Goal: Task Accomplishment & Management: Contribute content

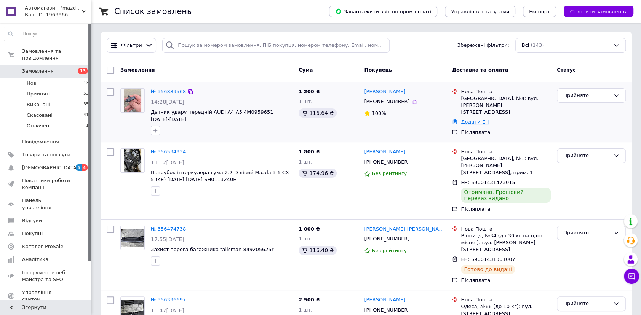
click at [476, 119] on link "Додати ЕН" at bounding box center [475, 122] width 28 height 6
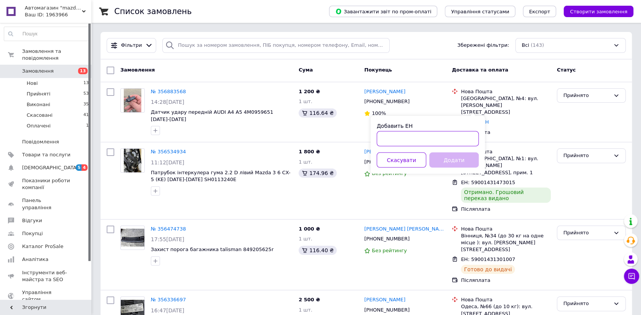
click at [412, 141] on input "Добавить ЕН" at bounding box center [428, 138] width 102 height 15
click at [406, 137] on input "590014" at bounding box center [428, 138] width 102 height 15
type input "59001432806356"
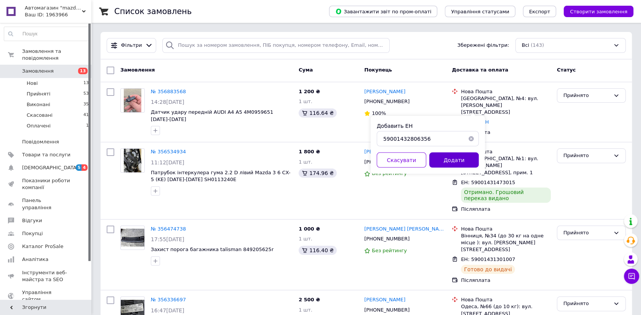
click at [465, 158] on button "Додати" at bounding box center [454, 160] width 50 height 15
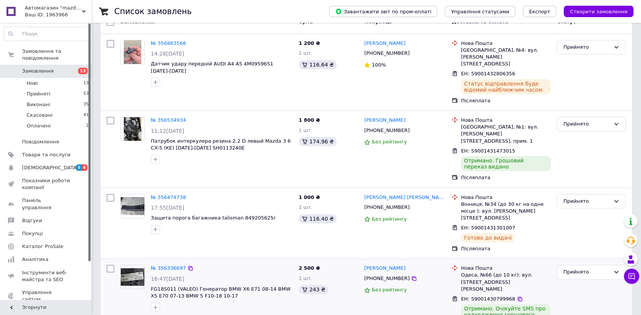
scroll to position [104, 0]
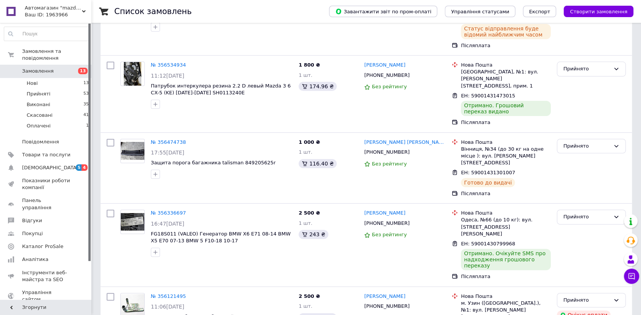
click at [63, 68] on span "Замовлення" at bounding box center [46, 71] width 48 height 7
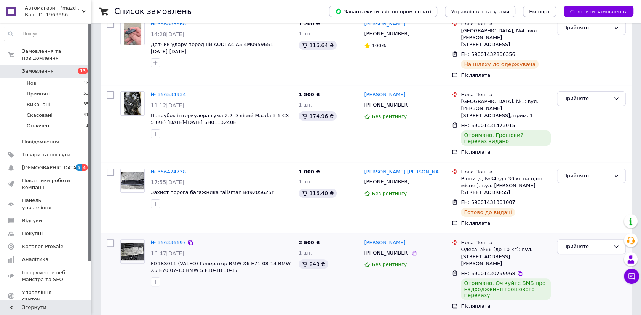
scroll to position [138, 0]
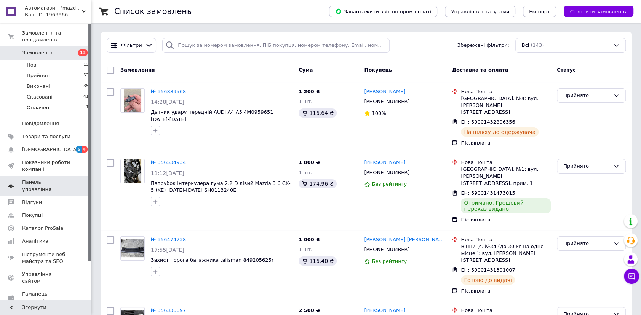
scroll to position [34, 0]
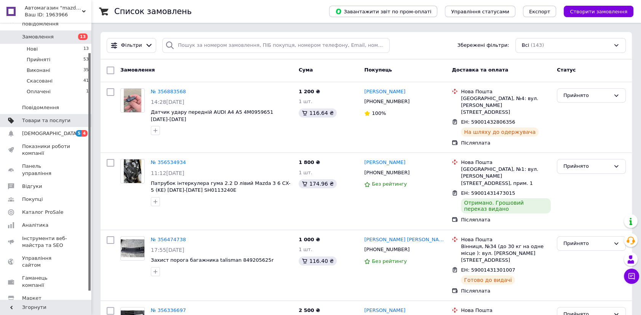
click at [47, 117] on span "Товари та послуги" at bounding box center [46, 120] width 48 height 7
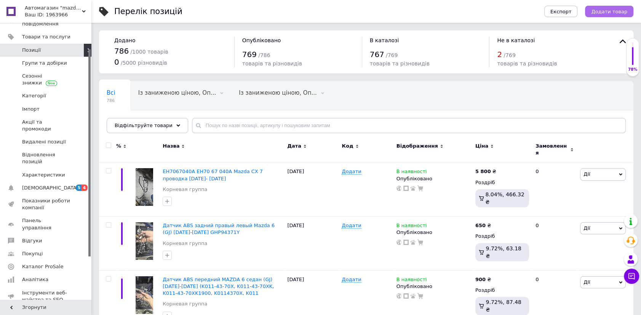
click at [606, 11] on span "Додати товар" at bounding box center [609, 12] width 36 height 6
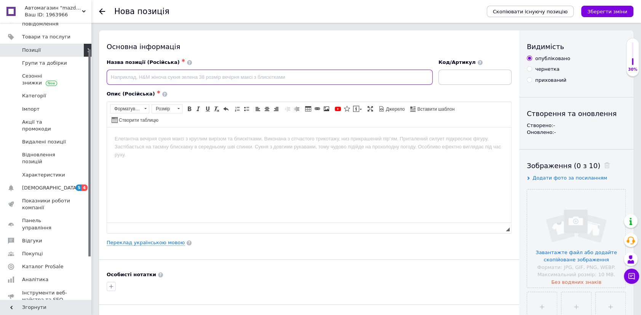
click at [198, 77] on input at bounding box center [270, 77] width 326 height 15
click at [216, 150] on html at bounding box center [309, 138] width 404 height 23
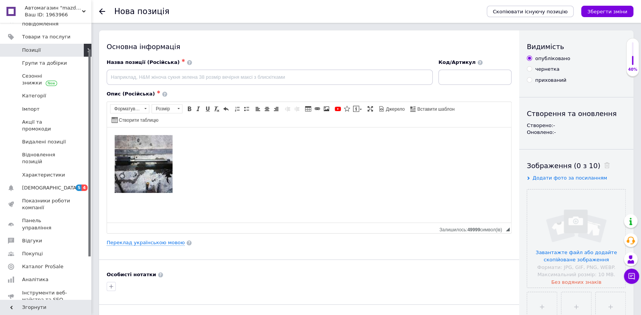
drag, startPoint x: 174, startPoint y: 197, endPoint x: 107, endPoint y: 167, distance: 73.1
click at [107, 167] on html at bounding box center [309, 165] width 404 height 76
drag, startPoint x: 123, startPoint y: 179, endPoint x: 80, endPoint y: 124, distance: 69.9
click at [107, 127] on html at bounding box center [309, 165] width 404 height 76
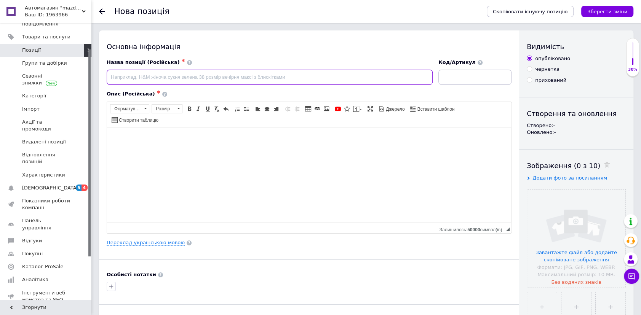
click at [209, 77] on input at bounding box center [270, 77] width 326 height 15
paste input "Полуось BMW X5 e70 N57 мотор 3,0"
type input "Полуось BMW X5 e70 N57 мотор 3,0"
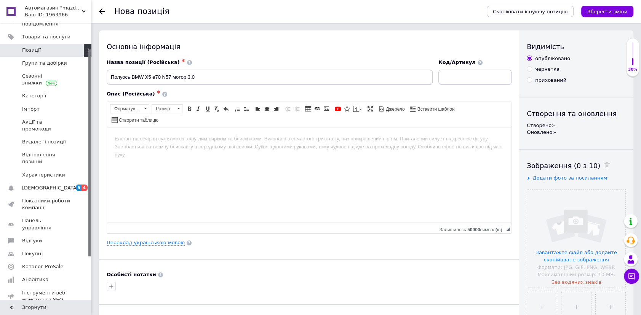
click at [176, 150] on html at bounding box center [309, 138] width 404 height 23
click at [567, 213] on input "file" at bounding box center [576, 239] width 98 height 98
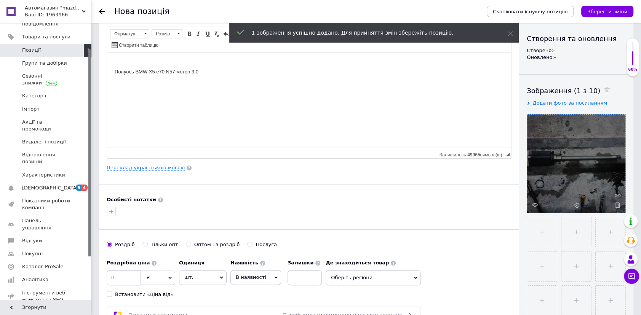
scroll to position [138, 0]
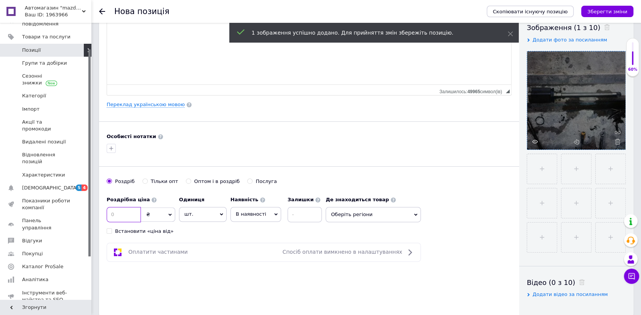
click at [130, 221] on input at bounding box center [124, 214] width 34 height 15
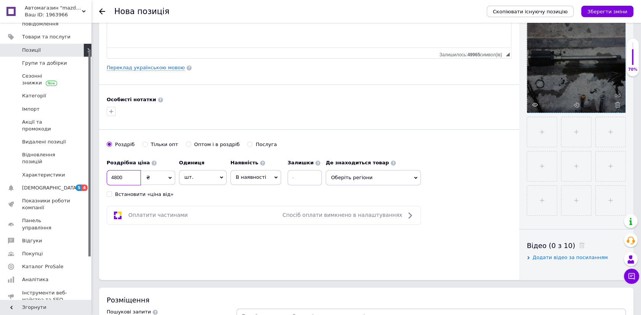
scroll to position [208, 0]
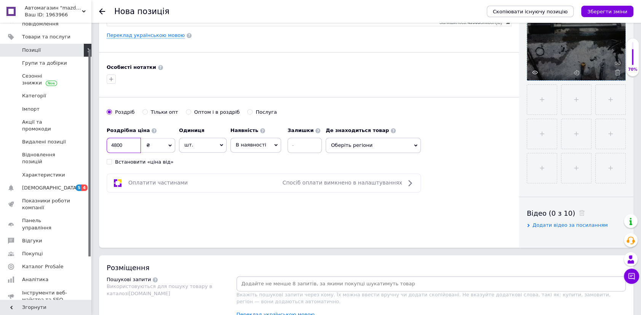
type input "4800"
click at [353, 152] on div "Роздрібна ціна 4800 ₴ $ EUR CHF GBP ¥ PLN ₸ MDL HUF KGS CNY TRY KRW lei Встанов…" at bounding box center [309, 144] width 405 height 42
click at [356, 148] on span "Оберіть регіони" at bounding box center [373, 145] width 95 height 15
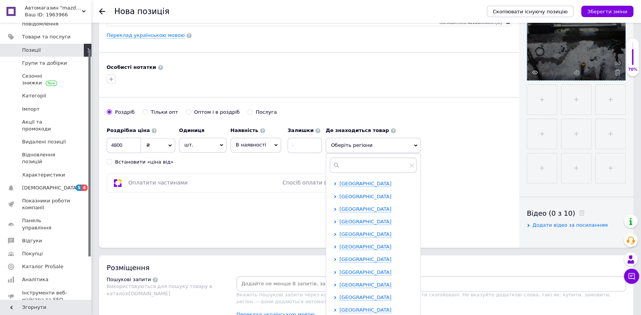
click at [355, 196] on span "[GEOGRAPHIC_DATA]" at bounding box center [365, 197] width 52 height 6
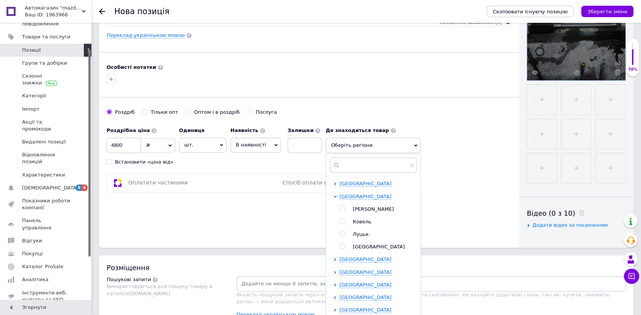
click at [363, 234] on span "Луцьк" at bounding box center [361, 235] width 16 height 6
checkbox input "true"
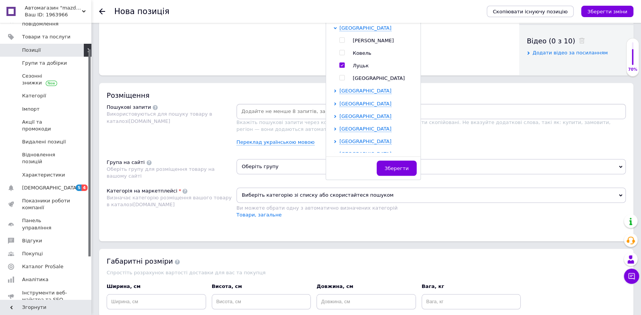
scroll to position [381, 0]
click at [401, 168] on span "Зберегти" at bounding box center [397, 168] width 24 height 6
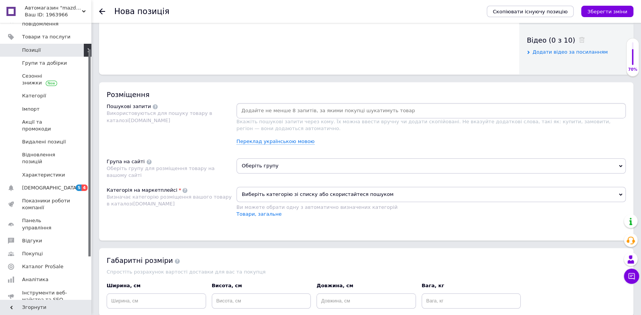
click at [297, 112] on input at bounding box center [431, 110] width 386 height 11
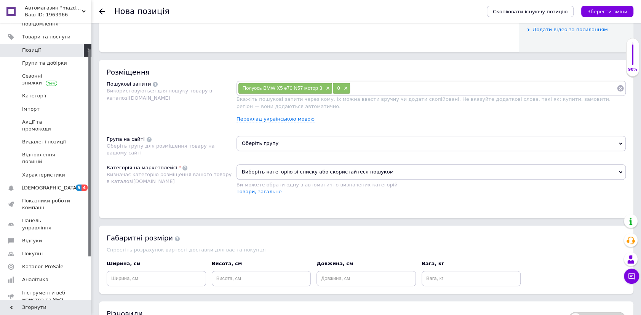
scroll to position [415, 0]
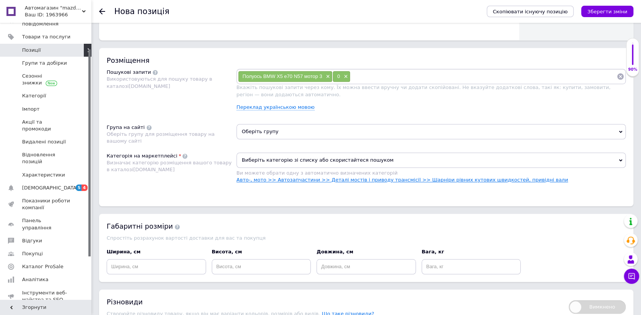
click at [344, 179] on link "Авто-, мото >> Автозапчастини >> Деталі мостів і приводу трансмісії >> Шарніри …" at bounding box center [403, 180] width 332 height 6
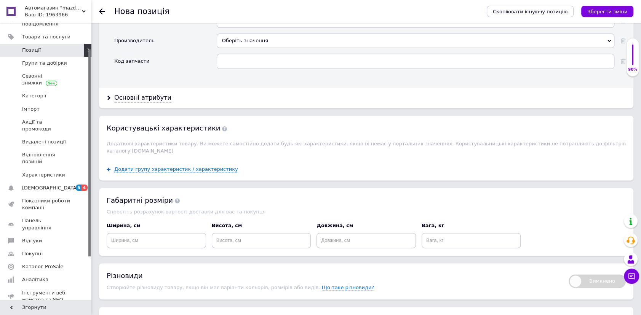
scroll to position [727, 0]
click at [243, 63] on input "text" at bounding box center [416, 60] width 398 height 15
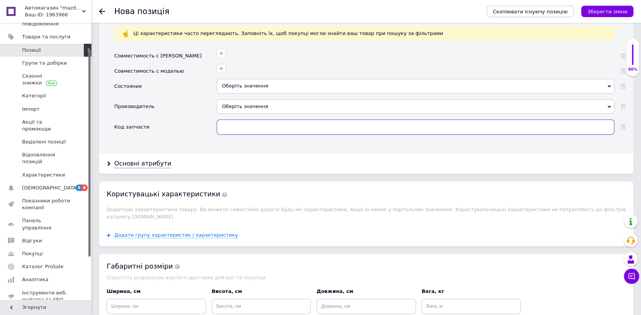
scroll to position [658, 0]
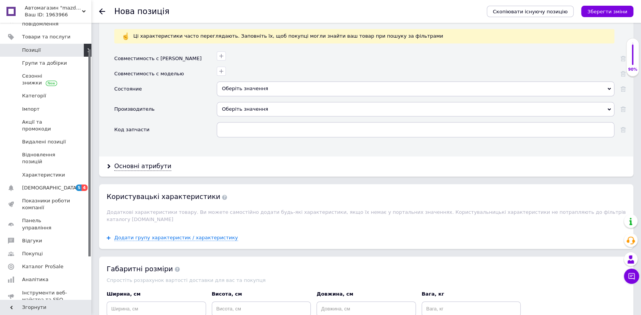
click at [240, 105] on div "Оберіть значення" at bounding box center [416, 109] width 398 height 14
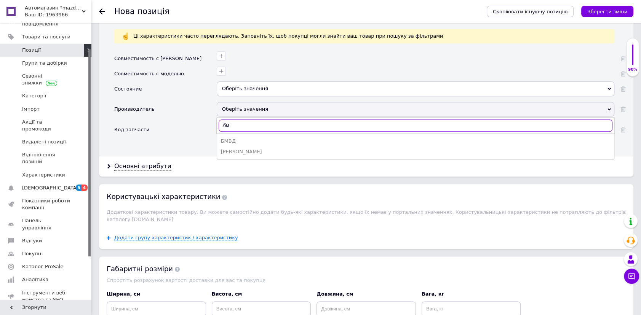
type input "б"
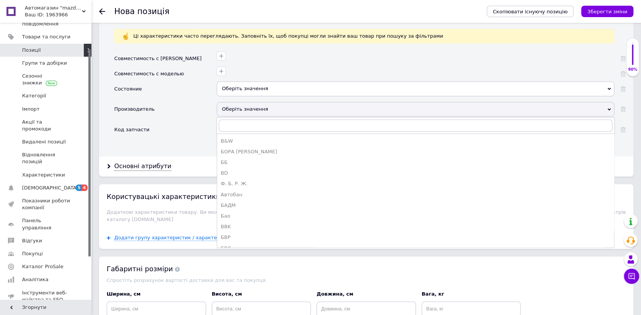
click at [282, 90] on div "Оберіть значення" at bounding box center [416, 89] width 398 height 14
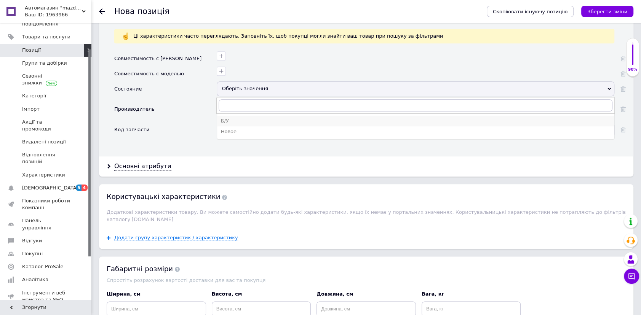
click at [234, 119] on div "Б/У" at bounding box center [415, 121] width 389 height 7
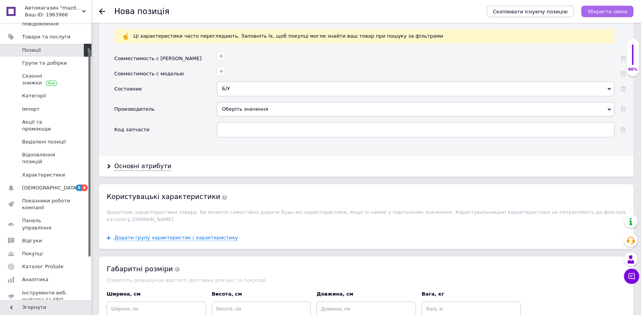
click at [602, 14] on icon "Зберегти зміни" at bounding box center [607, 12] width 40 height 6
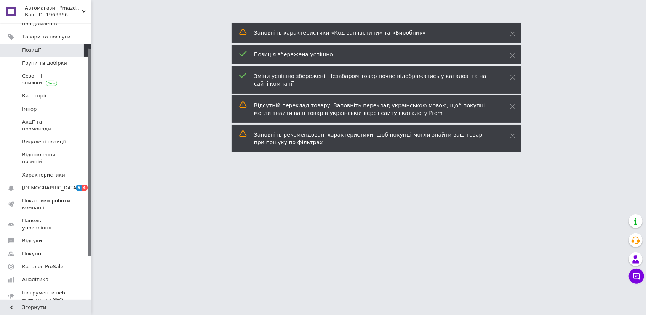
click at [32, 48] on span "Позиції" at bounding box center [31, 50] width 19 height 7
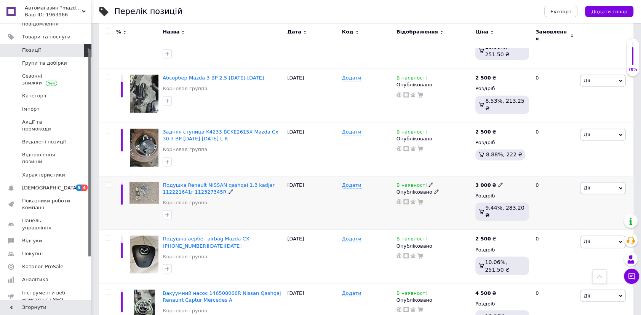
scroll to position [914, 0]
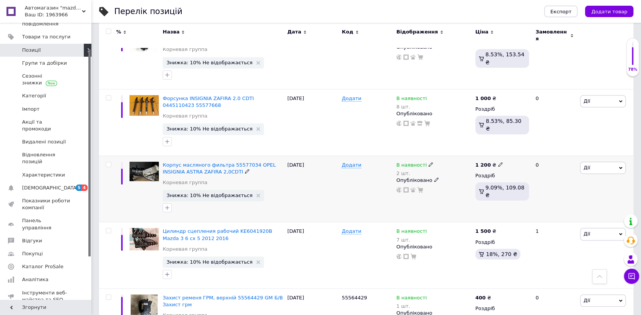
scroll to position [339, 0]
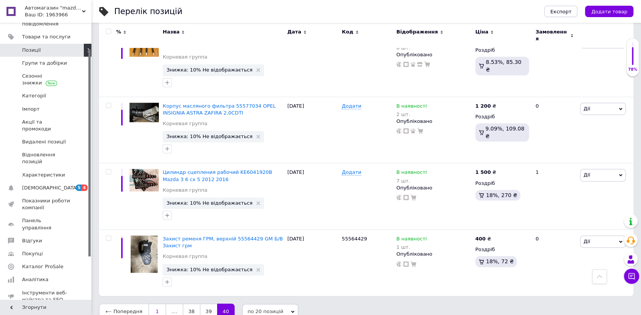
click at [149, 304] on link "1" at bounding box center [158, 312] width 18 height 16
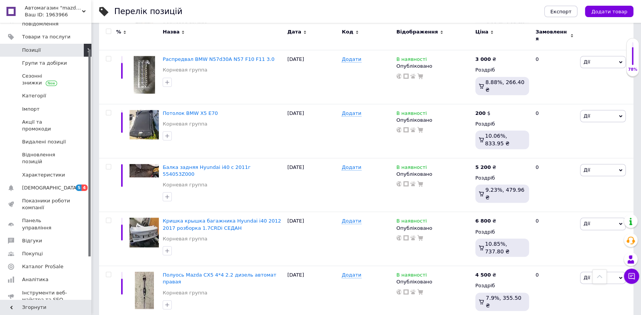
scroll to position [616, 0]
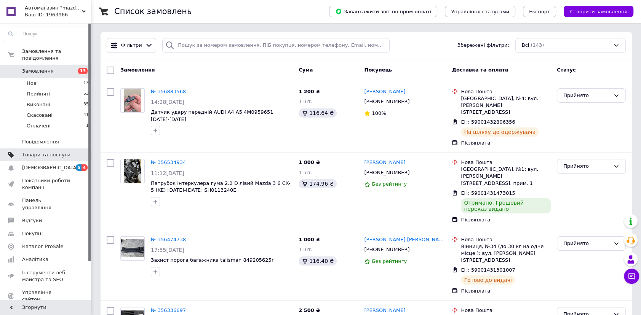
click at [52, 152] on span "Товари та послуги" at bounding box center [46, 155] width 48 height 7
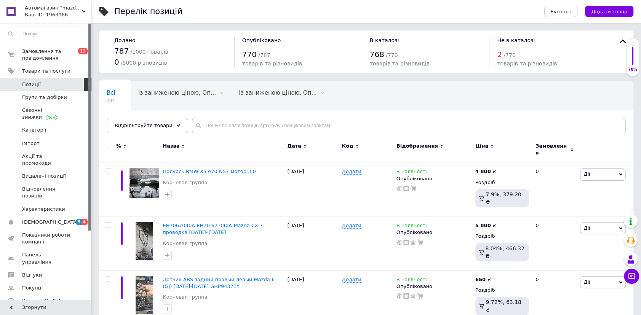
click at [601, 14] on button "Додати товар" at bounding box center [609, 11] width 48 height 11
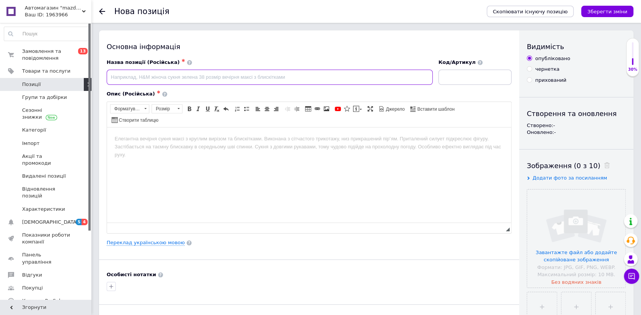
click at [196, 80] on input at bounding box center [270, 77] width 326 height 15
paste input "Кронштейн усилителя 544114EA0C 544104EA0B Nissan Qashqai J11"
drag, startPoint x: 195, startPoint y: 78, endPoint x: 222, endPoint y: 75, distance: 28.0
click at [222, 75] on input "Кронштейн усилителя 544114EA0C 544104EA0B Nissan Qashqai J11" at bounding box center [270, 77] width 326 height 15
type input "Кронштейн усилителя 544114EA0C Nissan Qashqai J11"
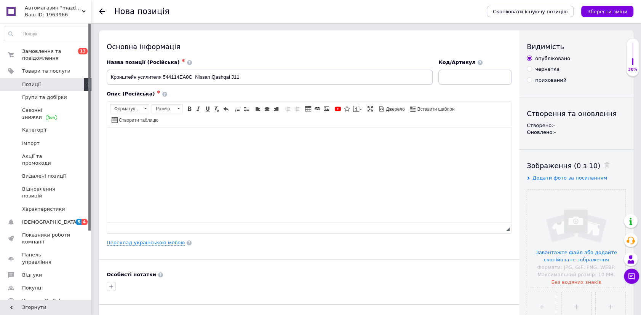
click at [210, 150] on html at bounding box center [309, 138] width 404 height 23
drag, startPoint x: 198, startPoint y: 143, endPoint x: 226, endPoint y: 145, distance: 28.7
click at [226, 145] on body "Кронштейн усилителя 544114EA0C 544104EA0B Nissan Qashqai J11" at bounding box center [309, 143] width 389 height 16
click at [548, 224] on input "file" at bounding box center [576, 239] width 98 height 98
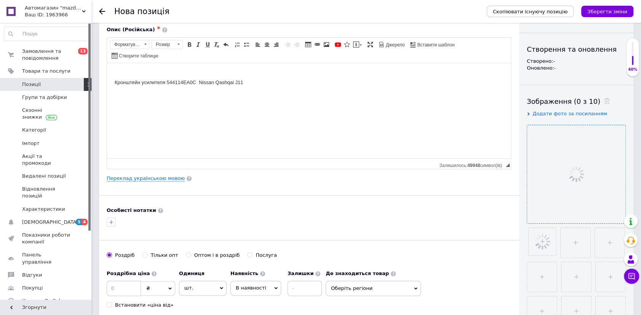
scroll to position [138, 0]
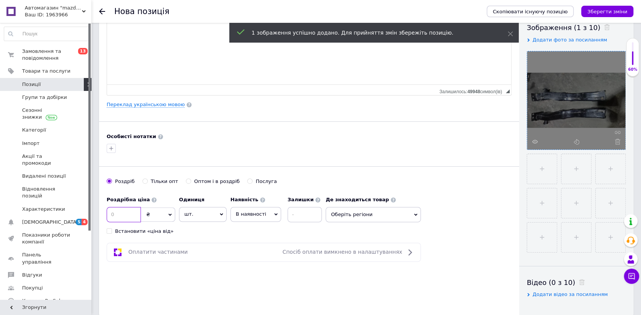
click at [128, 214] on input at bounding box center [124, 214] width 34 height 15
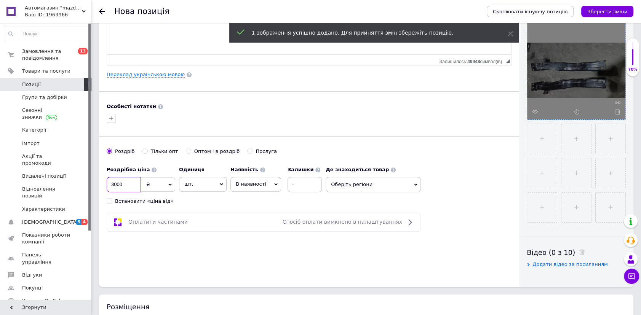
scroll to position [208, 0]
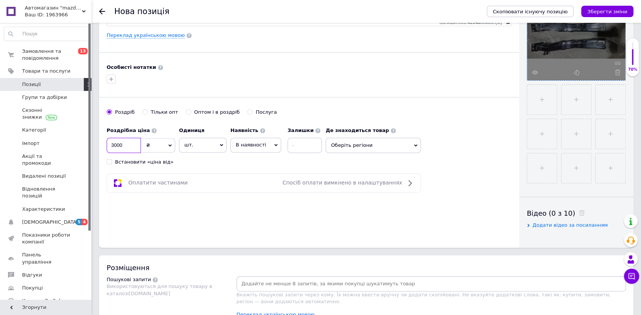
type input "3000"
click at [353, 145] on span "Оберіть регіони" at bounding box center [373, 145] width 95 height 15
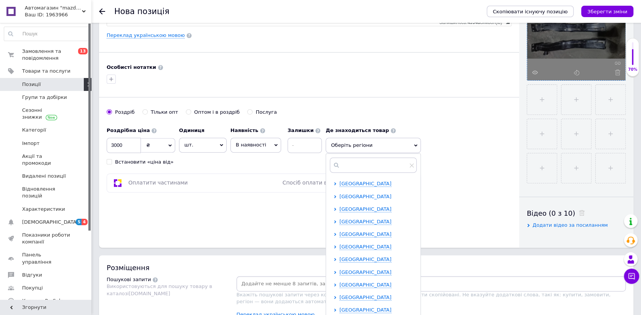
click at [348, 197] on span "[GEOGRAPHIC_DATA]" at bounding box center [365, 197] width 52 height 6
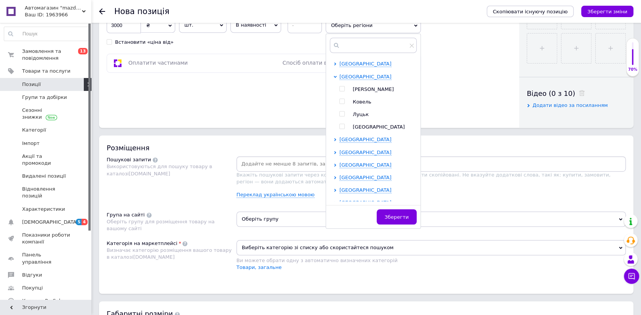
scroll to position [346, 0]
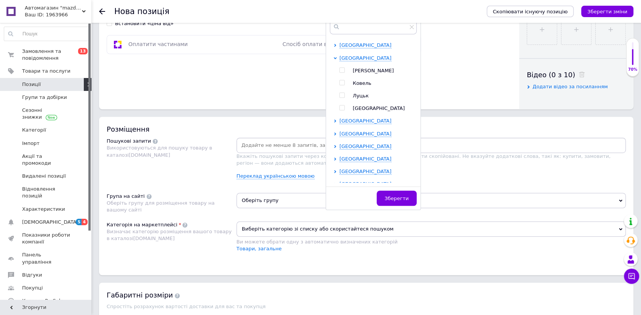
click at [356, 96] on span "Луцьк" at bounding box center [361, 96] width 16 height 6
checkbox input "true"
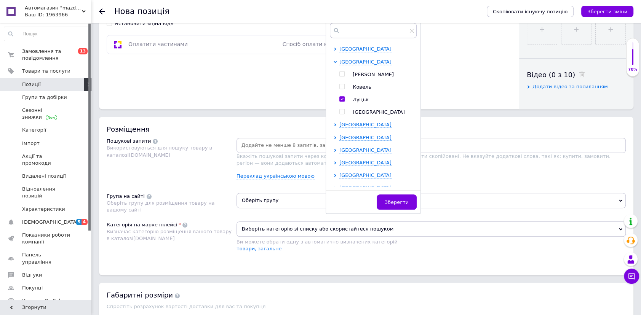
drag, startPoint x: 390, startPoint y: 205, endPoint x: 350, endPoint y: 186, distance: 45.0
click at [390, 203] on button "Зберегти" at bounding box center [397, 202] width 40 height 15
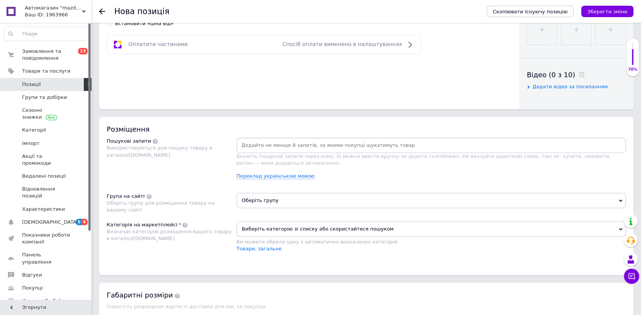
click at [258, 145] on input at bounding box center [431, 145] width 386 height 11
paste input "Кронштейн усилителя 544114EA0C 544104EA0B Nissan Qashqai J11"
drag, startPoint x: 324, startPoint y: 144, endPoint x: 350, endPoint y: 145, distance: 26.3
click at [350, 145] on input "Кронштейн усилителя 544114EA0C 544104EA0B Nissan Qashqai J11" at bounding box center [431, 145] width 386 height 11
type input "Кронштейн усилителя 544114EA0C Nissan Qashqai J11"
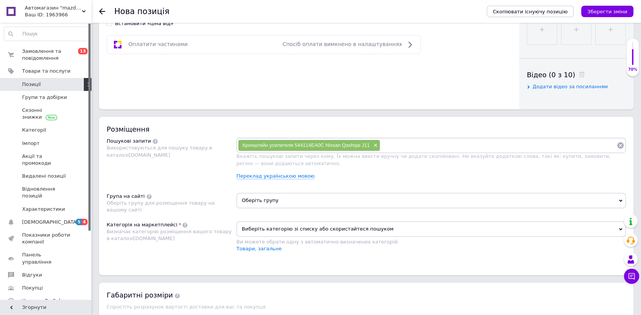
click at [408, 148] on input at bounding box center [498, 145] width 237 height 11
paste input "Кронштейн усилителя 544114EA0C 544104EA0B Nissan Qashqai J11"
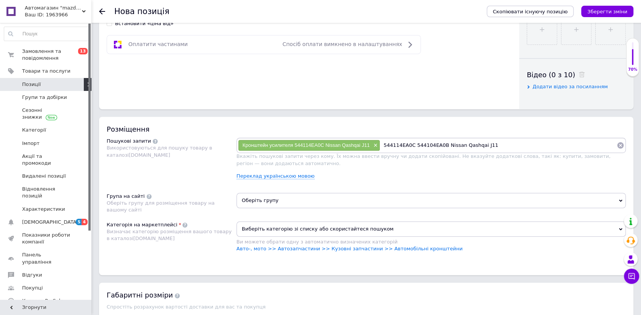
drag, startPoint x: 434, startPoint y: 145, endPoint x: 352, endPoint y: 147, distance: 81.5
click at [352, 147] on div "Кронштейн усилителя 544114EA0C Nissan Qashqai J11 × 544114EA0C 544104EA0B Nissa…" at bounding box center [431, 145] width 386 height 11
type input "544114EA0C"
drag, startPoint x: 415, startPoint y: 146, endPoint x: 582, endPoint y: 139, distance: 167.7
click at [590, 143] on input "544114EA0C" at bounding box center [498, 145] width 237 height 11
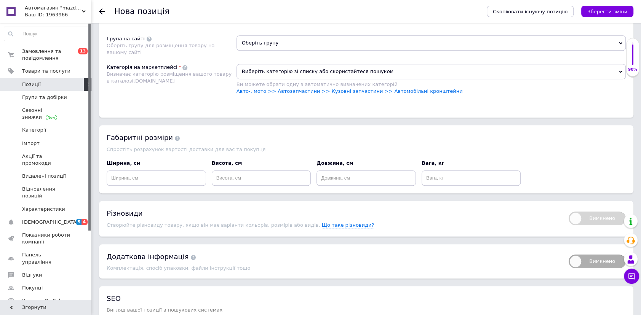
scroll to position [519, 0]
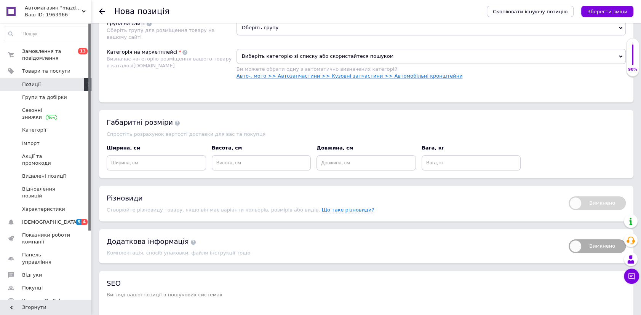
click at [380, 75] on link "Авто-, мото >> Автозапчастини >> Кузовні запчастини >> Автомобільні кронштейни" at bounding box center [350, 76] width 226 height 6
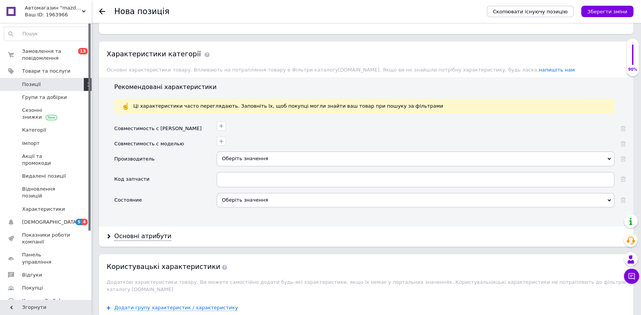
scroll to position [588, 0]
click at [240, 176] on input "text" at bounding box center [416, 178] width 398 height 15
paste input "Кронштейн усилителя 544114EA0C 544104EA0B Nissan Qashqai J11"
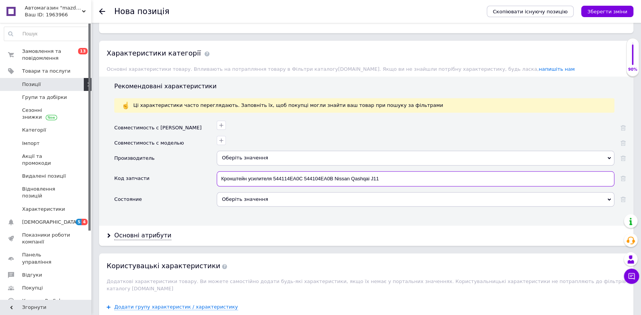
drag, startPoint x: 303, startPoint y: 174, endPoint x: 521, endPoint y: 171, distance: 217.9
click at [521, 171] on input "Кронштейн усилителя 544114EA0C 544104EA0B Nissan Qashqai J11" at bounding box center [416, 178] width 398 height 15
drag, startPoint x: 274, startPoint y: 177, endPoint x: 116, endPoint y: 182, distance: 157.8
click at [116, 182] on div "Код запчасти 544114EA0C" at bounding box center [369, 181] width 511 height 21
type input "544114EA0C"
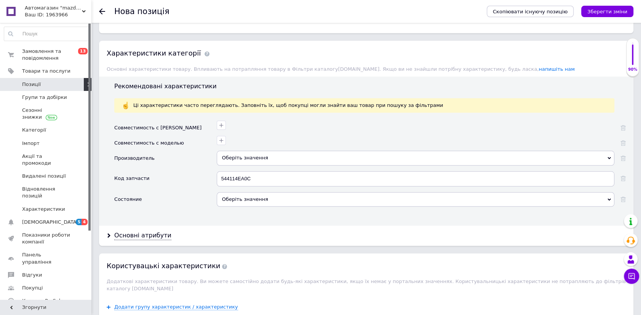
click at [246, 198] on div "Оберіть значення" at bounding box center [416, 199] width 398 height 14
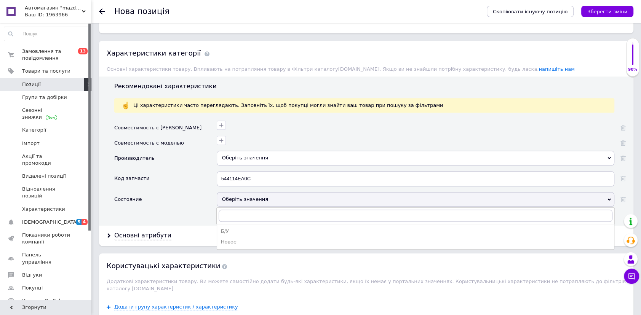
click at [227, 232] on div "Б/У" at bounding box center [415, 231] width 389 height 7
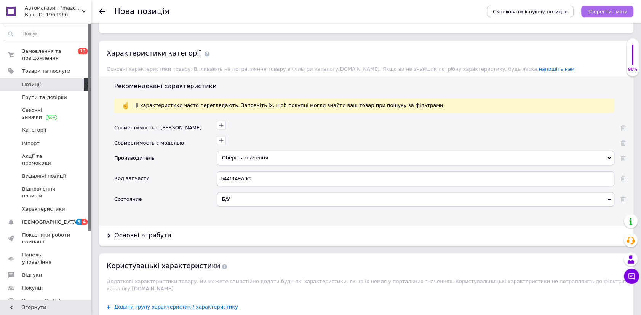
click at [612, 10] on icon "Зберегти зміни" at bounding box center [607, 12] width 40 height 6
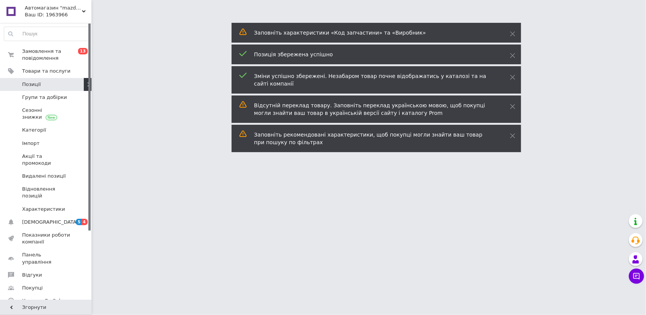
click at [27, 82] on span "Позиції" at bounding box center [31, 84] width 19 height 7
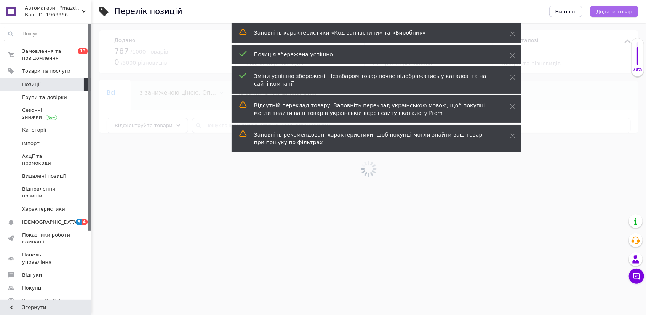
click at [616, 12] on span "Додати товар" at bounding box center [614, 12] width 36 height 6
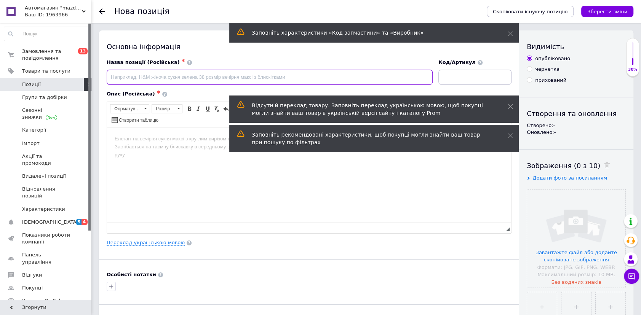
click at [159, 77] on input at bounding box center [270, 77] width 326 height 15
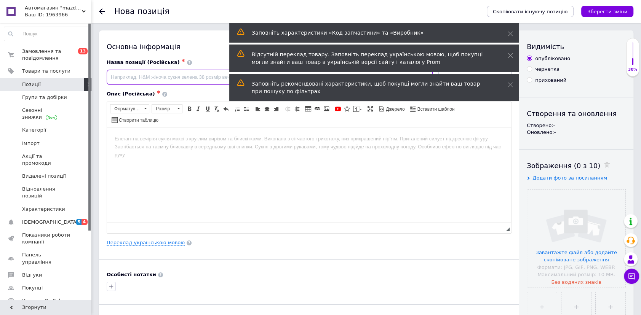
paste input "Кронштейн усилителя 544114EA0C 544104EA0B Nissan Qashqai J11"
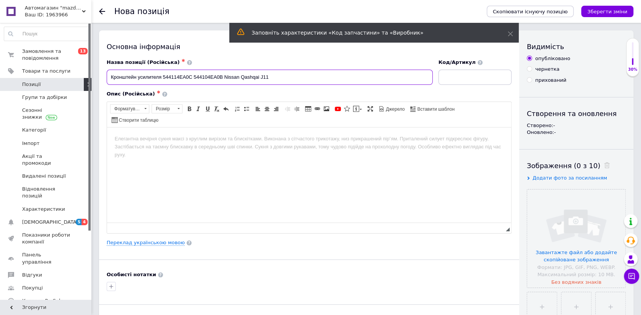
drag, startPoint x: 192, startPoint y: 75, endPoint x: 163, endPoint y: 76, distance: 28.2
click at [163, 76] on input "Кронштейн усилителя 544114EA0C 544104EA0B Nissan Qashqai J11" at bounding box center [270, 77] width 326 height 15
type input "Кронштейн усилителя 544104EA0B Nissan Qashqai J11"
click at [567, 221] on input "file" at bounding box center [576, 239] width 98 height 98
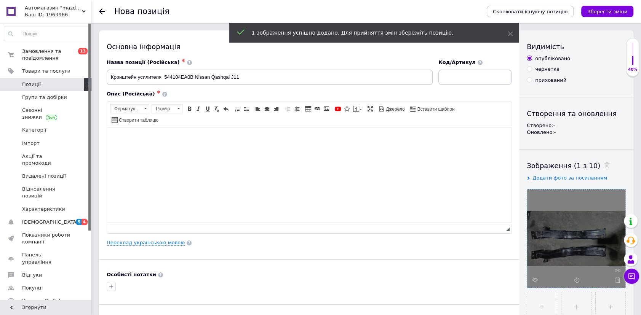
click at [147, 150] on html at bounding box center [309, 138] width 404 height 23
paste body "Редактор, E1650784-2B61-4672-9AF6-4D8123FDEF4D"
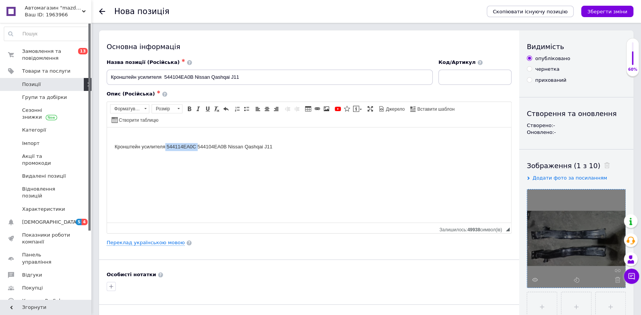
drag, startPoint x: 197, startPoint y: 147, endPoint x: 166, endPoint y: 148, distance: 31.2
click at [166, 148] on body "Кронштейн усилителя 544114EA0C 544104EA0B Nissan Qashqai J11" at bounding box center [309, 143] width 389 height 16
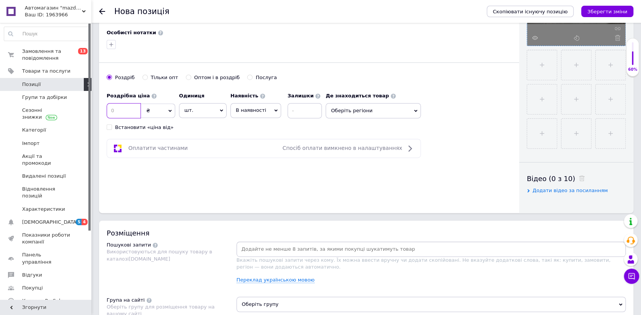
click at [131, 112] on input at bounding box center [124, 110] width 34 height 15
type input "3000"
click at [362, 107] on span "Оберіть регіони" at bounding box center [373, 110] width 95 height 15
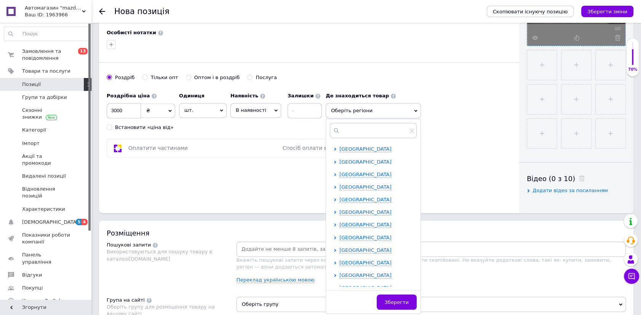
click at [350, 159] on span "[GEOGRAPHIC_DATA]" at bounding box center [365, 162] width 52 height 6
click at [360, 197] on span "Луцьк" at bounding box center [361, 200] width 16 height 6
checkbox input "true"
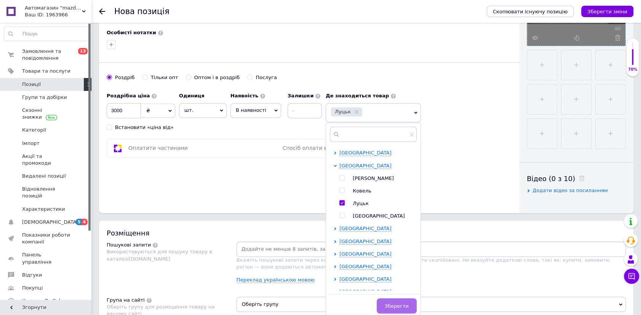
click at [407, 305] on span "Зберегти" at bounding box center [397, 307] width 24 height 6
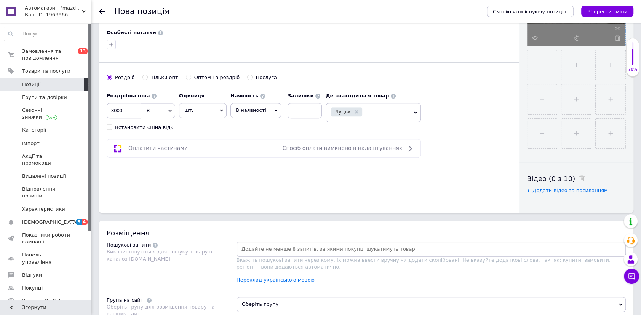
click at [256, 247] on input at bounding box center [431, 249] width 386 height 11
paste input "Кронштейн усилителя 544114EA0C 544104EA0B Nissan Qashqai J11"
drag, startPoint x: 323, startPoint y: 248, endPoint x: 225, endPoint y: 254, distance: 98.0
click at [225, 254] on div "Пошукові запити Використовуються для пошуку товару в каталозі Prom.ua Кронштейн…" at bounding box center [366, 266] width 519 height 48
drag, startPoint x: 270, startPoint y: 250, endPoint x: 389, endPoint y: 242, distance: 118.7
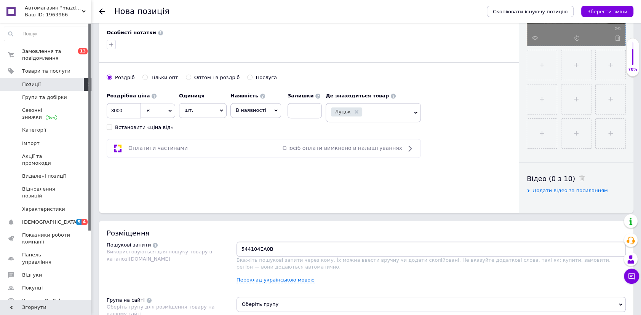
click at [389, 242] on div "544104EA0B" at bounding box center [431, 249] width 389 height 15
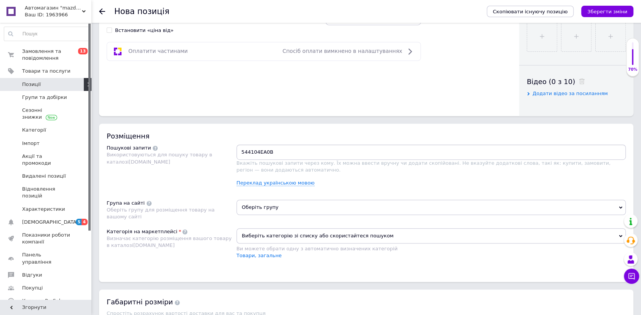
scroll to position [346, 0]
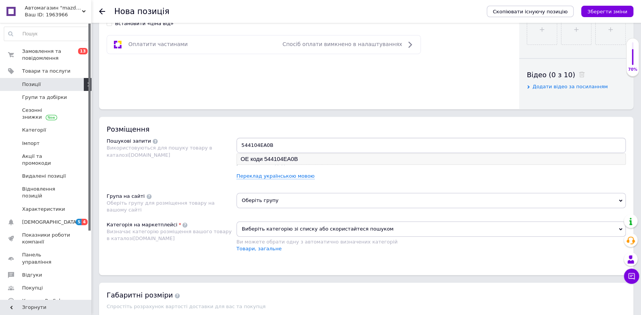
type input "544104EA0B"
click at [277, 160] on li "ОЕ коди 544104EA0B" at bounding box center [431, 159] width 388 height 11
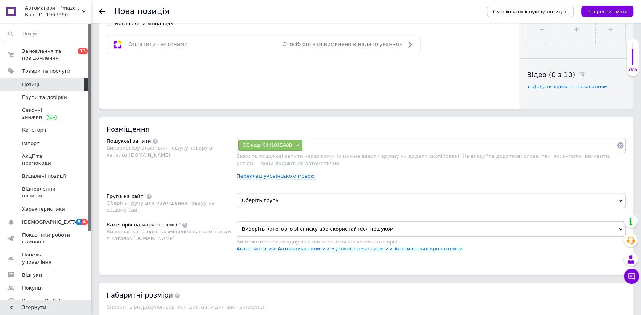
click at [337, 248] on link "Авто-, мото >> Автозапчастини >> Кузовні запчастини >> Автомобільні кронштейни" at bounding box center [350, 249] width 226 height 6
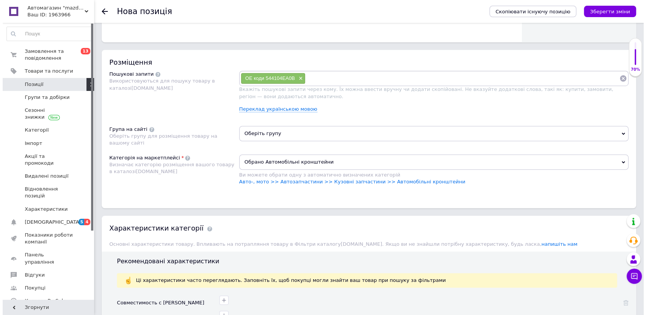
scroll to position [415, 0]
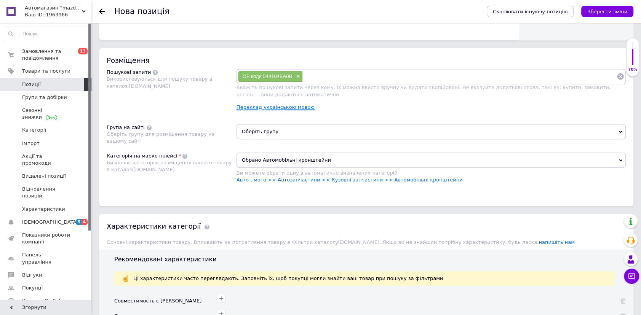
click at [284, 108] on link "Переклад українською мовою" at bounding box center [276, 107] width 78 height 6
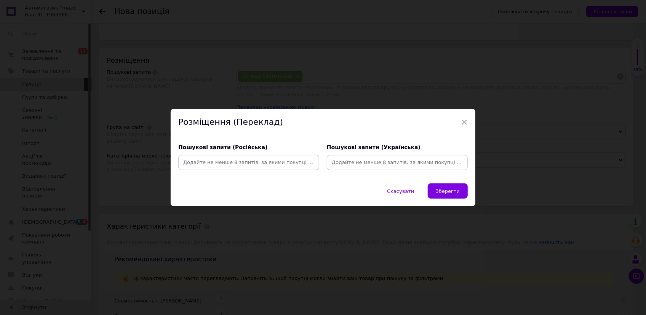
click at [281, 163] on input at bounding box center [249, 162] width 138 height 11
paste input "Кронштейн усилителя 544114EA0C 544104EA0B Nissan Qashqai J11"
type input "Кронштейн усилителя 544114EA0C 544104EA0B Nissan Qashqai J11"
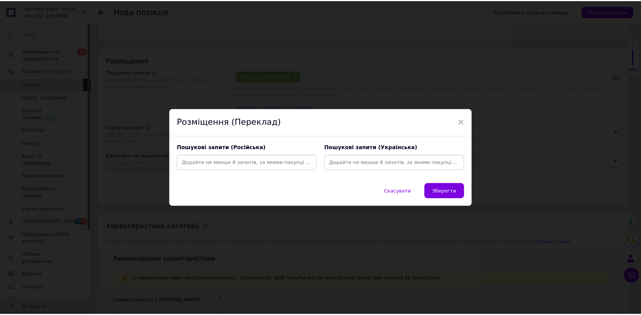
scroll to position [0, 0]
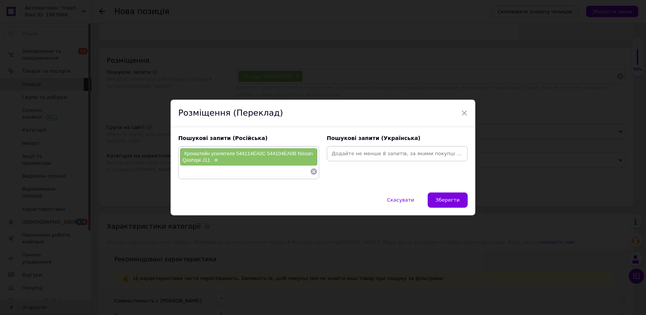
drag, startPoint x: 453, startPoint y: 207, endPoint x: 443, endPoint y: 201, distance: 11.8
click at [453, 206] on button "Зберегти" at bounding box center [448, 200] width 40 height 15
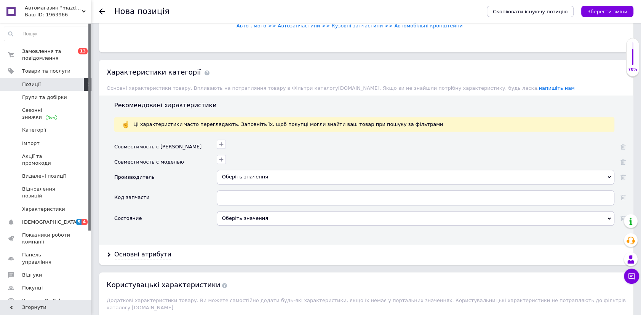
scroll to position [588, 0]
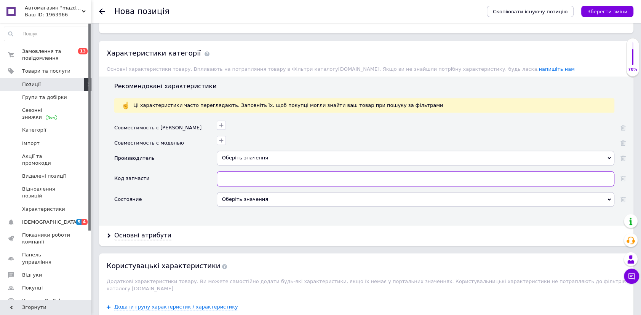
click at [270, 179] on input "text" at bounding box center [416, 178] width 398 height 15
click at [248, 202] on div "Оберіть значення" at bounding box center [416, 199] width 398 height 14
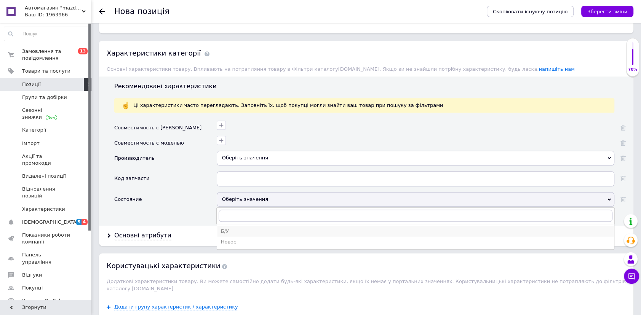
click at [233, 230] on div "Б/У" at bounding box center [415, 231] width 389 height 7
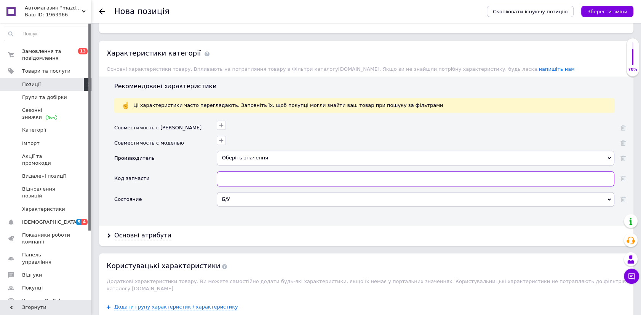
click at [234, 179] on input "text" at bounding box center [416, 178] width 398 height 15
paste input "Кронштейн усилителя 544114EA0C 544104EA0B Nissan Qashqai J11"
drag, startPoint x: 272, startPoint y: 178, endPoint x: 140, endPoint y: 183, distance: 132.6
click at [140, 183] on div "Код запчасти Кронштейн усилителя 544114EA0C 544104EA0B Nissan Qashqai J11" at bounding box center [369, 181] width 511 height 21
drag, startPoint x: 251, startPoint y: 177, endPoint x: 197, endPoint y: 177, distance: 54.1
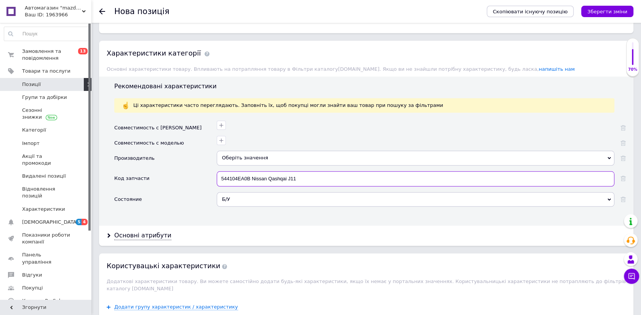
click at [198, 177] on div "Код запчасти 544104EA0B Nissan Qashqai J11" at bounding box center [369, 181] width 511 height 21
drag, startPoint x: 253, startPoint y: 176, endPoint x: 481, endPoint y: 176, distance: 227.8
click at [481, 176] on input "544104EA0B" at bounding box center [416, 178] width 398 height 15
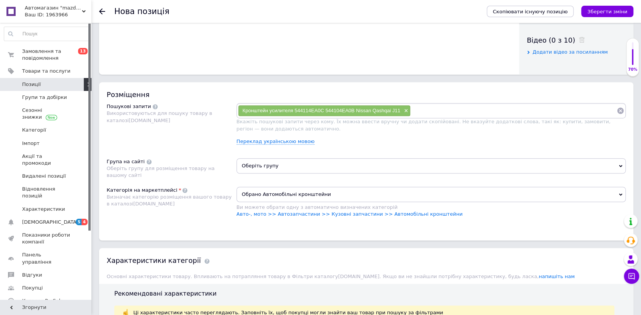
scroll to position [346, 0]
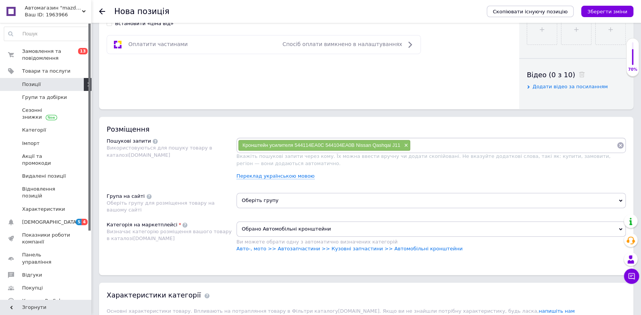
type input "544104EA0B"
drag, startPoint x: 329, startPoint y: 144, endPoint x: 305, endPoint y: 146, distance: 24.9
click at [305, 146] on span "Кронштейн усилителя 544114EA0C 544104EA0B Nissan Qashqai J11" at bounding box center [322, 145] width 158 height 6
drag, startPoint x: 404, startPoint y: 144, endPoint x: 396, endPoint y: 145, distance: 7.6
click at [403, 145] on span "×" at bounding box center [405, 145] width 6 height 6
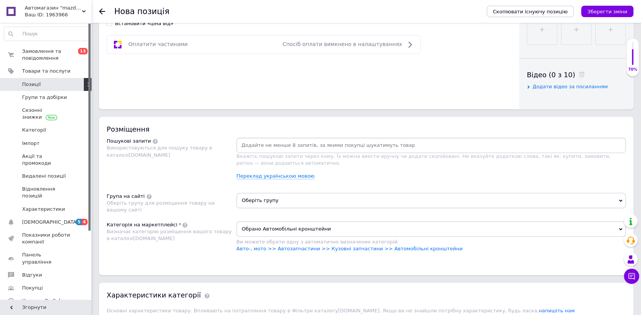
click at [270, 146] on input at bounding box center [431, 145] width 386 height 11
paste input "Кронштейн усилителя 544114EA0C 544104EA0B Nissan Qashqai J11"
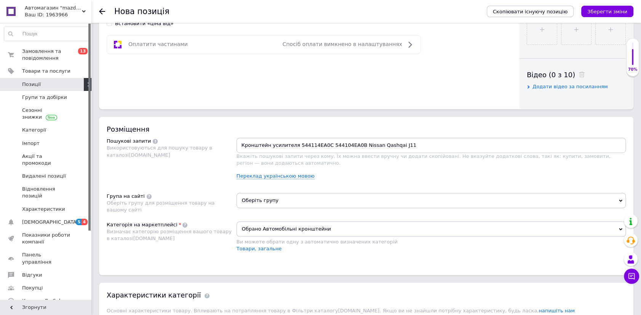
type input "Кронштейн 544104EA0B Nissan Qashqai J11"
drag, startPoint x: 320, startPoint y: 147, endPoint x: 270, endPoint y: 147, distance: 50.3
click at [270, 147] on input "Кронштейн 544104EA0B Nissan Qashqai J11" at bounding box center [431, 145] width 386 height 11
click at [380, 147] on input at bounding box center [486, 145] width 262 height 11
paste input "Кронштейн усилителя 544114EA0C 544104EA0B Nissan Qashqai J11"
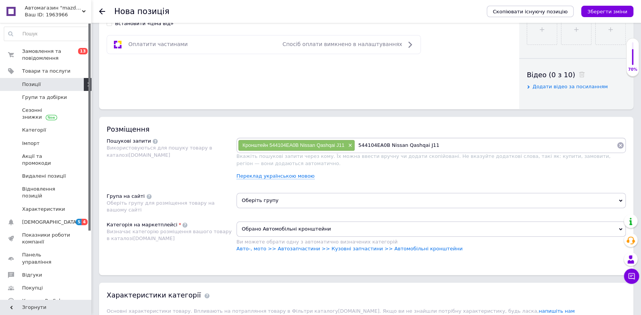
drag, startPoint x: 438, startPoint y: 145, endPoint x: 336, endPoint y: 149, distance: 102.1
click at [336, 149] on div "Кронштейн 544104EA0B Nissan Qashqai J11 × 544104EA0B Nissan Qashqai J11" at bounding box center [431, 145] width 386 height 11
type input "544104EA0B"
drag, startPoint x: 388, startPoint y: 148, endPoint x: 527, endPoint y: 137, distance: 139.1
click at [528, 137] on div "Розміщення Пошукові запити Використовуються для пошуку товару в каталозі Prom.u…" at bounding box center [366, 196] width 534 height 158
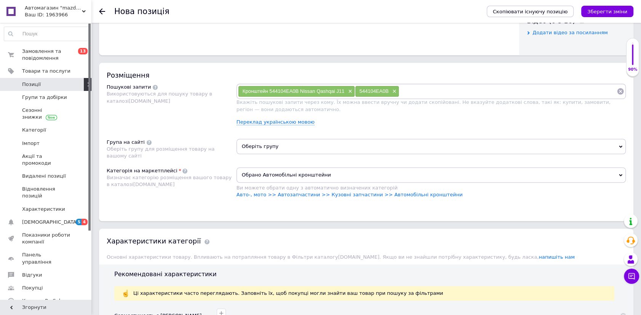
scroll to position [450, 0]
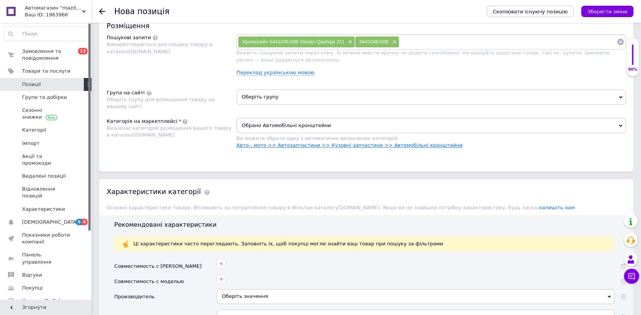
click at [401, 143] on link "Авто-, мото >> Автозапчастини >> Кузовні запчастини >> Автомобільні кронштейни" at bounding box center [350, 145] width 226 height 6
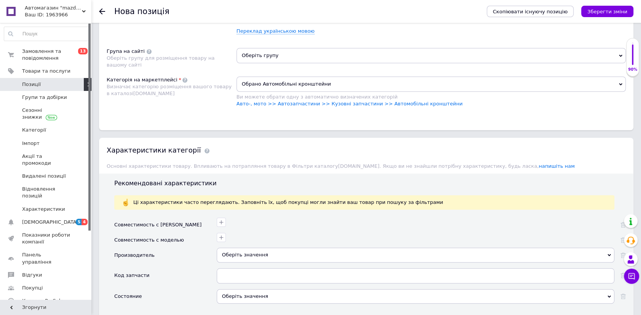
scroll to position [623, 0]
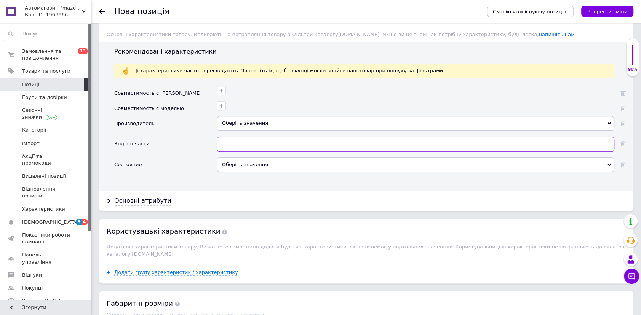
click at [257, 145] on input "text" at bounding box center [416, 144] width 398 height 15
paste input "Кронштейн усилителя 544114EA0C 544104EA0B Nissan Qashqai J11"
drag, startPoint x: 304, startPoint y: 145, endPoint x: 96, endPoint y: 152, distance: 208.1
drag, startPoint x: 251, startPoint y: 141, endPoint x: 398, endPoint y: 137, distance: 146.7
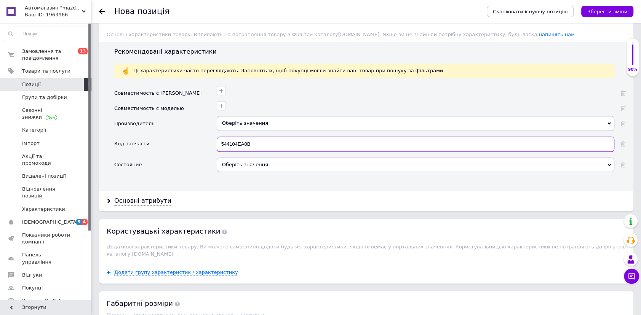
click at [398, 137] on input "544104EA0B" at bounding box center [416, 144] width 398 height 15
type input "544104EA0B"
click at [246, 166] on div "Оберіть значення" at bounding box center [416, 165] width 398 height 14
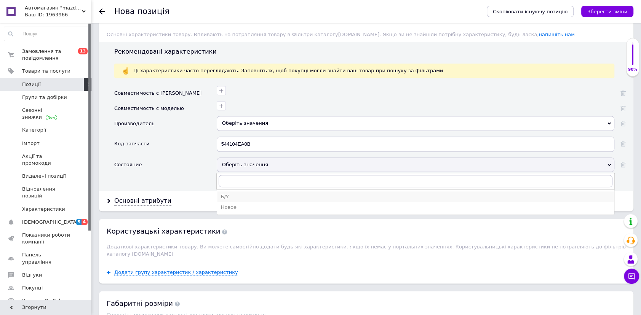
click at [225, 193] on div "Б/У" at bounding box center [415, 196] width 389 height 7
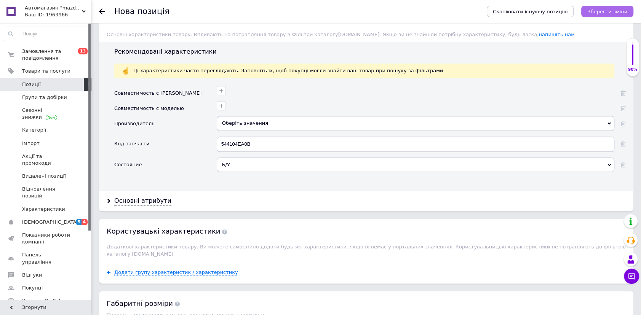
click at [619, 11] on icon "Зберегти зміни" at bounding box center [607, 12] width 40 height 6
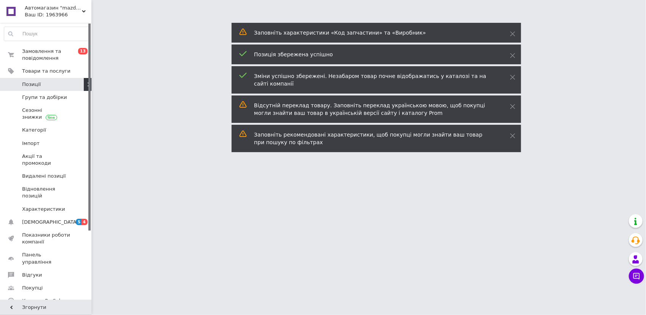
click at [41, 84] on span "Позиції" at bounding box center [46, 84] width 48 height 7
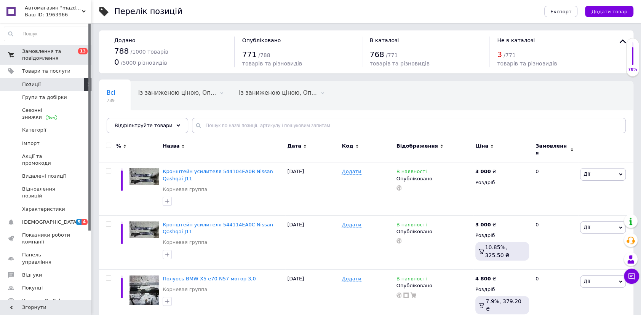
click at [44, 61] on span "Замовлення та повідомлення" at bounding box center [46, 55] width 48 height 14
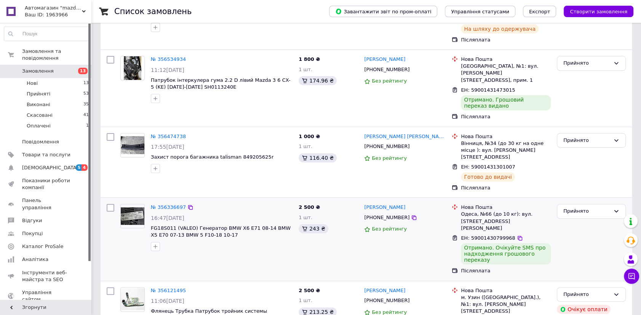
scroll to position [104, 0]
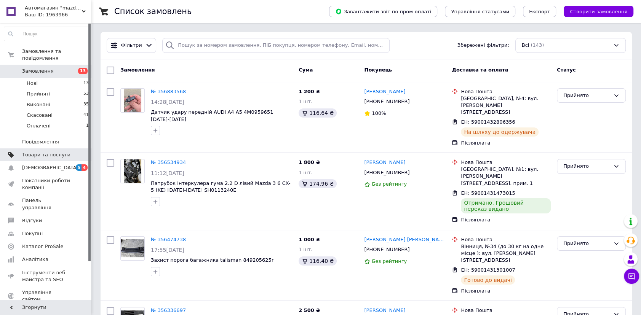
click at [48, 152] on span "Товари та послуги" at bounding box center [46, 155] width 48 height 7
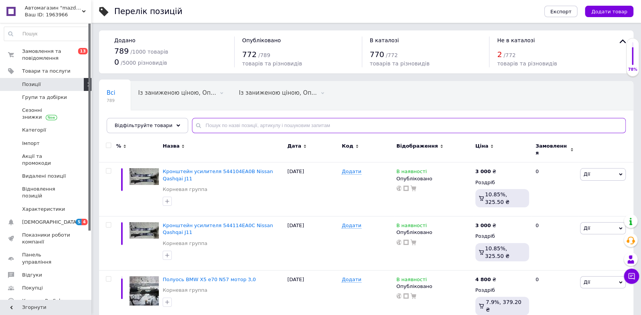
click at [230, 126] on input "text" at bounding box center [409, 125] width 434 height 15
paste input "Блок управления airbag ABS BHS257K30A Mazda 3 BM [DATE]-[DATE]"
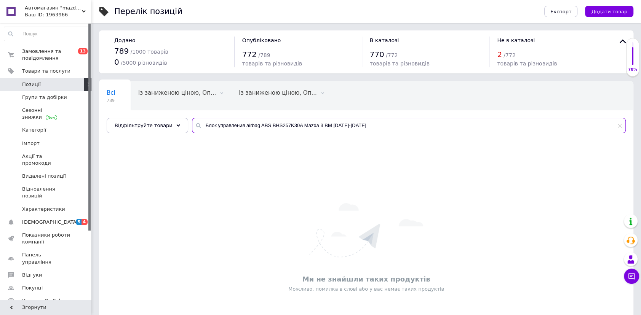
drag, startPoint x: 263, startPoint y: 124, endPoint x: 97, endPoint y: 139, distance: 166.4
click at [97, 139] on div "Перелік позицій Експорт Додати товар Додано 789 / 1000 товарів 0 / 5000 різнови…" at bounding box center [366, 183] width 550 height 367
drag, startPoint x: 229, startPoint y: 122, endPoint x: 369, endPoint y: 133, distance: 140.2
click at [369, 133] on div "Всі 789 Із заниженою ціною, Оп... 0 Видалити Редагувати Із заниженою ціною, Оп.…" at bounding box center [366, 107] width 534 height 52
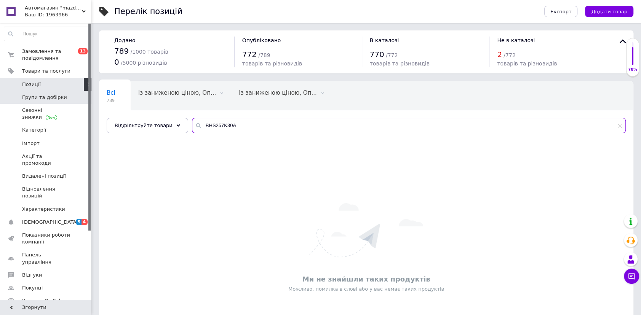
type input "BHS257K30A"
click at [43, 97] on span "Групи та добірки" at bounding box center [44, 97] width 45 height 7
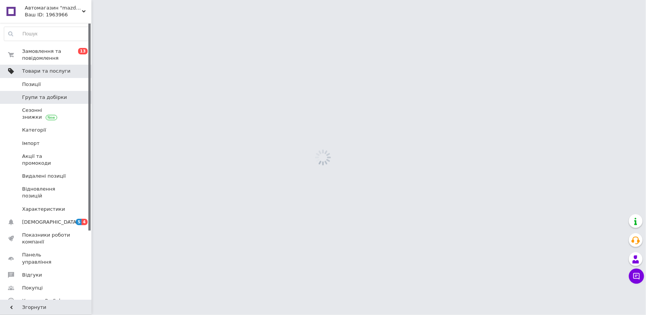
click at [41, 71] on span "Товари та послуги" at bounding box center [46, 71] width 48 height 7
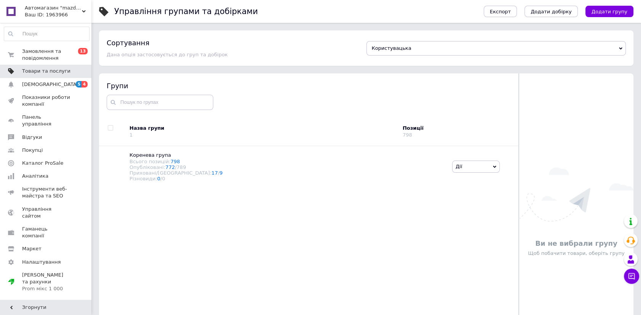
click at [50, 73] on span "Товари та послуги" at bounding box center [46, 71] width 48 height 7
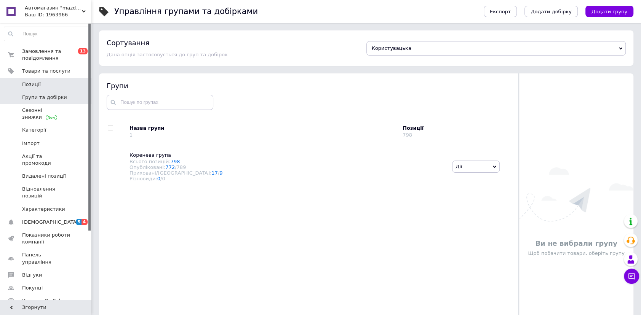
click at [33, 85] on span "Позиції" at bounding box center [31, 84] width 19 height 7
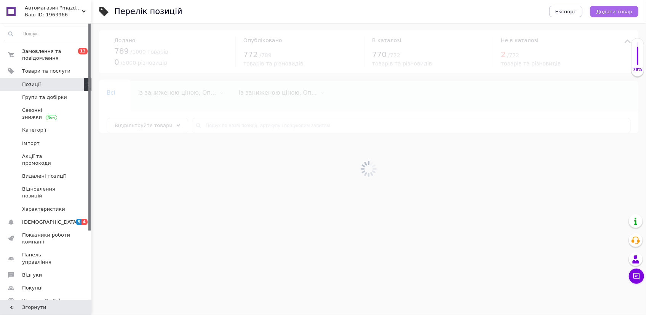
click at [624, 10] on span "Додати товар" at bounding box center [614, 12] width 36 height 6
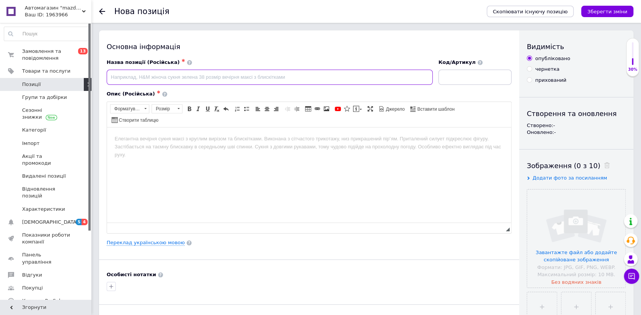
click at [210, 81] on input at bounding box center [270, 77] width 326 height 15
paste input "Блок управления airbag ABS BHS257K30A Mazda 3 BM [DATE]-[DATE]"
type input "Блок управления airbag ABS BHS257K30A Mazda 3 BM [DATE]-[DATE]"
click at [529, 196] on input "file" at bounding box center [576, 239] width 98 height 98
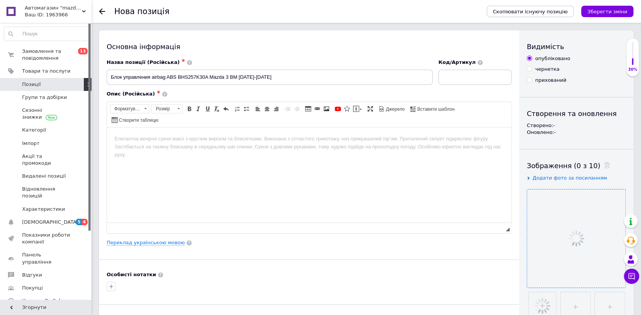
click at [146, 150] on html at bounding box center [309, 138] width 404 height 23
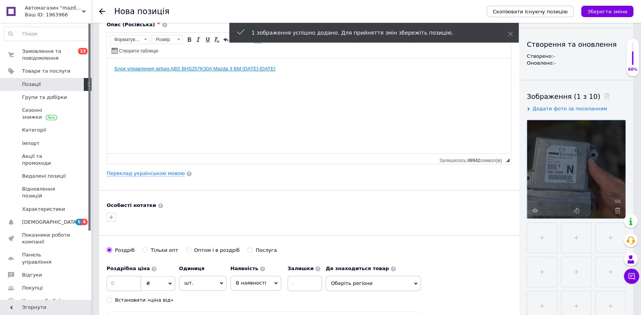
scroll to position [138, 0]
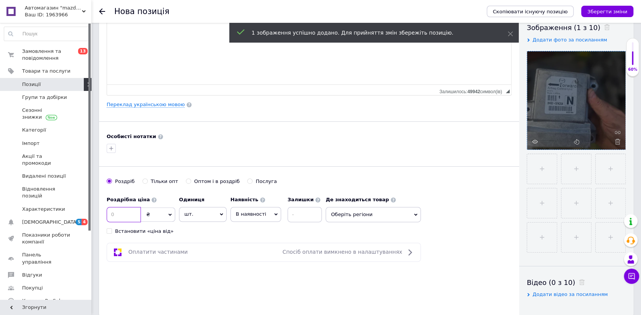
click at [133, 212] on input at bounding box center [124, 214] width 34 height 15
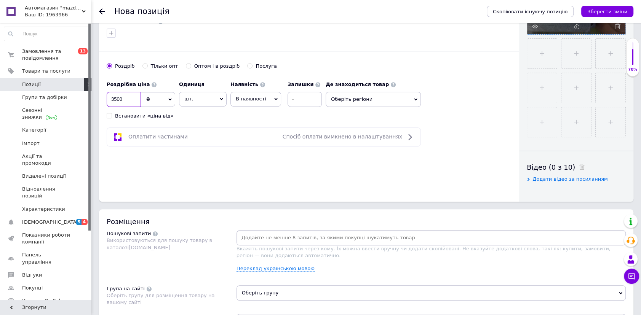
scroll to position [277, 0]
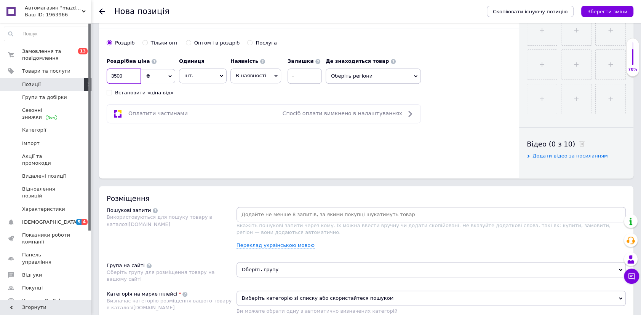
type input "3500"
click at [359, 77] on span "Оберіть регіони" at bounding box center [373, 76] width 95 height 15
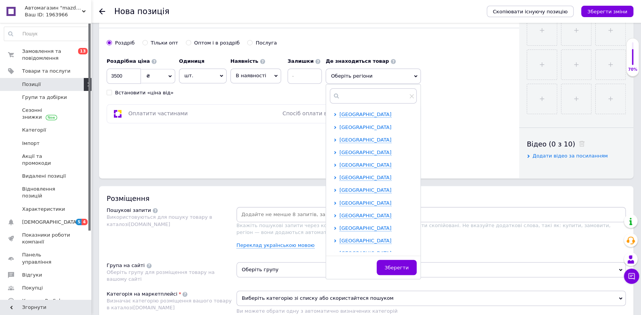
click at [352, 126] on span "[GEOGRAPHIC_DATA]" at bounding box center [365, 128] width 52 height 6
click at [357, 165] on span "Луцьк" at bounding box center [361, 165] width 16 height 6
checkbox input "true"
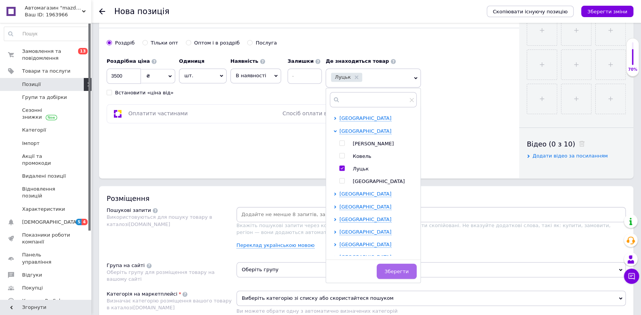
click at [390, 273] on span "Зберегти" at bounding box center [397, 272] width 24 height 6
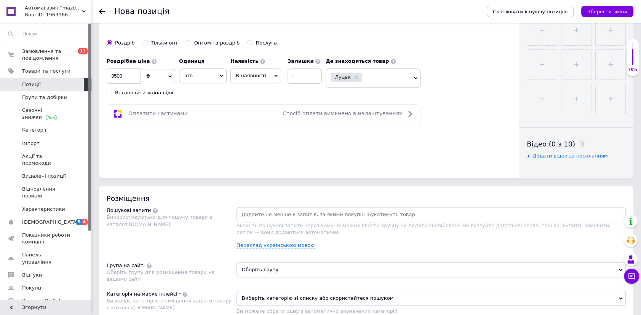
click at [284, 211] on input at bounding box center [431, 214] width 386 height 11
paste input "Блок управления airbag ABS BHS257K30A Mazda 3 BM [DATE]-[DATE]"
type input "Блок управления airbag ABS BHS257K30A Mazda 3 BM [DATE]-[DATE]"
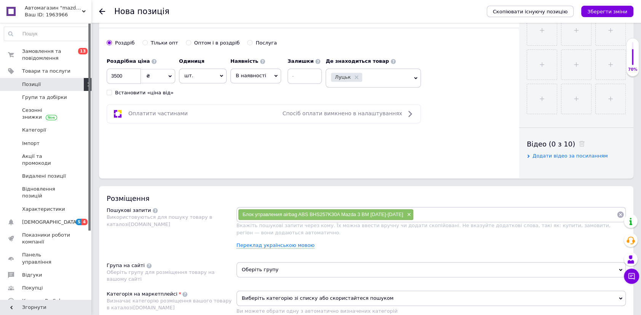
click at [419, 205] on div "Розміщення Пошукові запити Використовуються для пошуку товару в каталозі Prom.u…" at bounding box center [366, 265] width 534 height 158
click at [419, 214] on input at bounding box center [515, 214] width 203 height 11
paste input "Блок управления airbag ABS BHS257K30A Mazda 3 BM [DATE]-[DATE]"
drag, startPoint x: 472, startPoint y: 213, endPoint x: 396, endPoint y: 218, distance: 76.3
click at [394, 219] on div "Блок управления airbag ABS BHS257K30A Mazda 3 BM 2013-2018 × Блок управления ai…" at bounding box center [431, 214] width 386 height 11
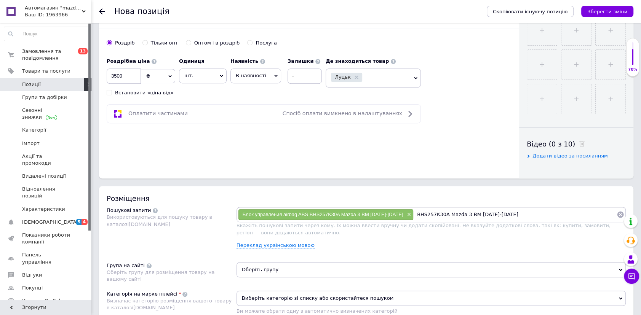
type input "BHS257K30A"
drag, startPoint x: 435, startPoint y: 214, endPoint x: 559, endPoint y: 216, distance: 124.5
click at [559, 216] on input "BHS257K30A" at bounding box center [515, 214] width 203 height 11
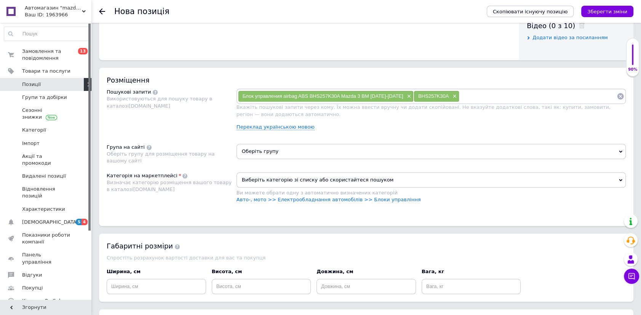
scroll to position [415, 0]
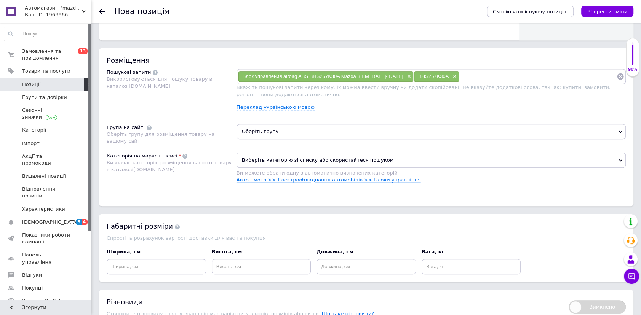
click at [334, 179] on link "Авто-, мото >> Електрообладнання автомобілів >> Блоки управління" at bounding box center [329, 180] width 184 height 6
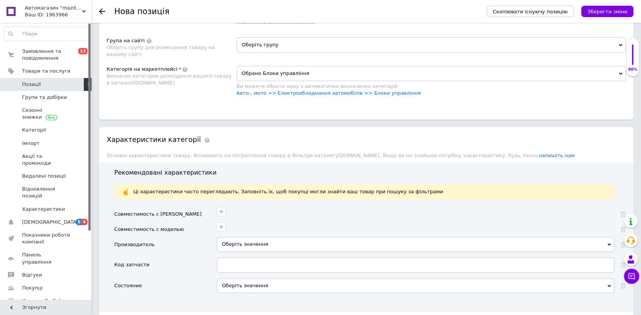
scroll to position [588, 0]
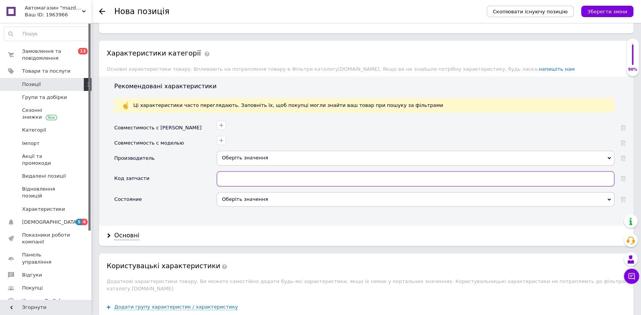
click at [267, 173] on input "text" at bounding box center [416, 178] width 398 height 15
paste input "Блок управления airbag ABS BHS257K30A Mazda 3 BM [DATE]-[DATE]"
drag, startPoint x: 322, startPoint y: 177, endPoint x: 527, endPoint y: 178, distance: 204.9
click at [527, 178] on input "Блок управления airbag ABS BHS257K30A Mazda 3 BM [DATE]-[DATE]" at bounding box center [416, 178] width 398 height 15
drag, startPoint x: 289, startPoint y: 177, endPoint x: 176, endPoint y: 177, distance: 113.5
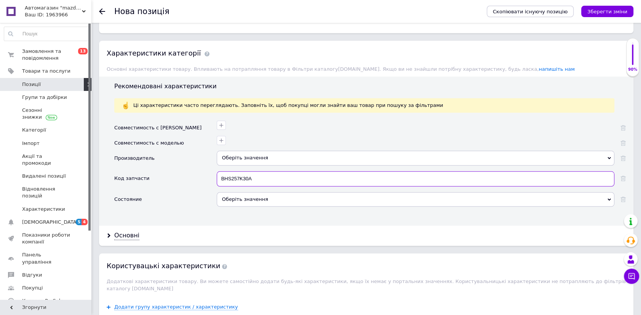
click at [176, 177] on div "Код запчасти BHS257K30A" at bounding box center [369, 181] width 511 height 21
type input "BHS257K30A"
click at [251, 160] on div "Оберіть значення" at bounding box center [416, 158] width 398 height 14
click at [241, 198] on div "Оберіть значення" at bounding box center [416, 199] width 398 height 14
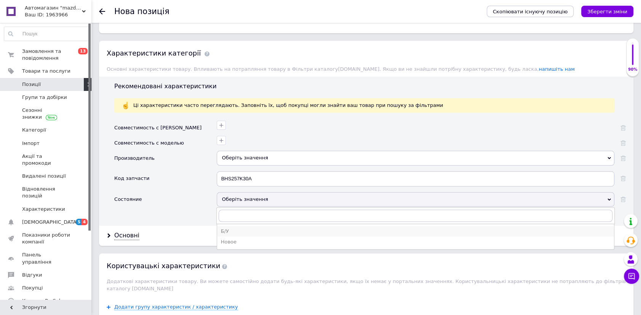
click at [225, 229] on div "Б/У" at bounding box center [415, 231] width 389 height 7
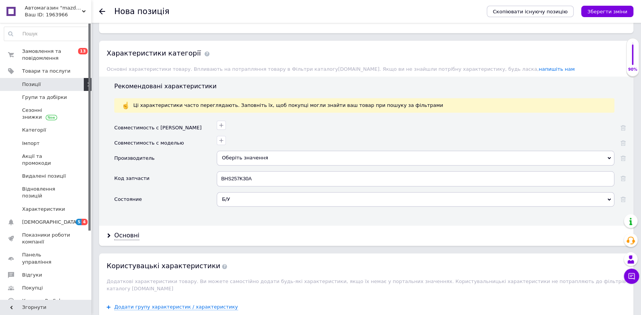
click at [242, 158] on div "Оберіть значення" at bounding box center [416, 158] width 398 height 14
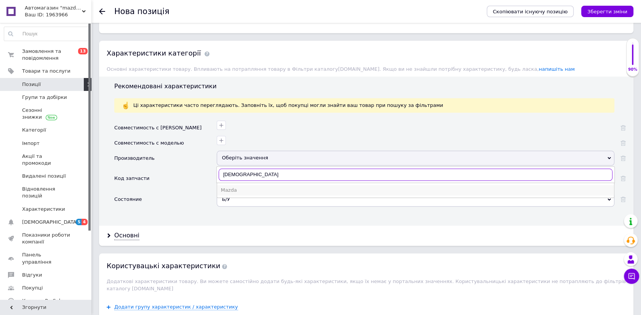
type input "мазда"
click at [234, 187] on div "Mazda" at bounding box center [415, 190] width 389 height 7
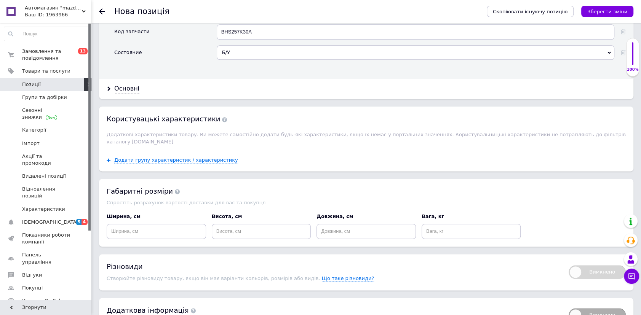
scroll to position [849, 0]
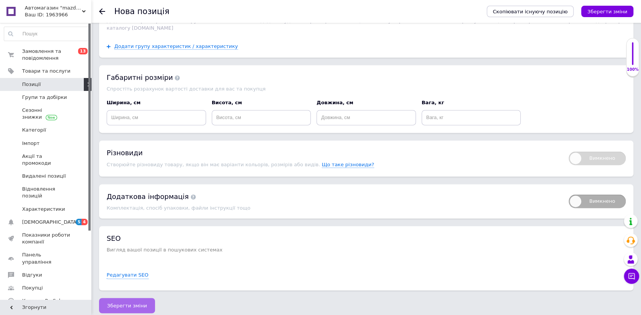
click at [115, 303] on span "Зберегти зміни" at bounding box center [127, 306] width 40 height 6
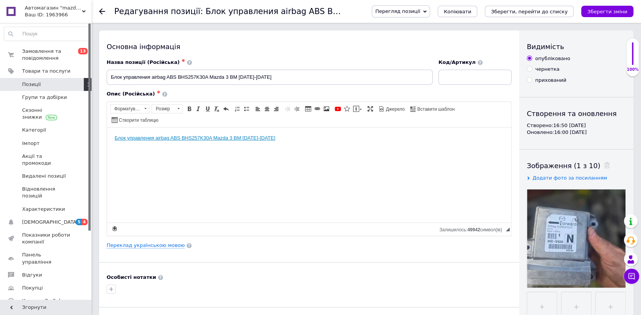
click at [28, 86] on span "Позиції" at bounding box center [31, 84] width 19 height 7
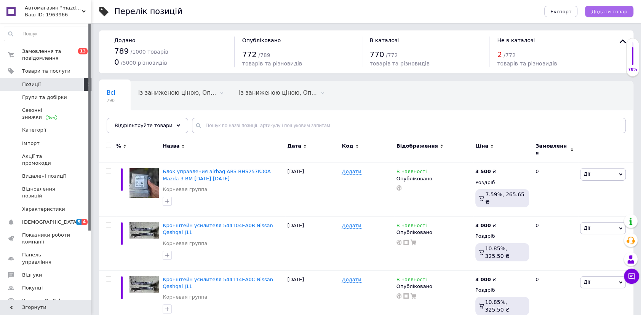
click at [602, 9] on span "Додати товар" at bounding box center [609, 12] width 36 height 6
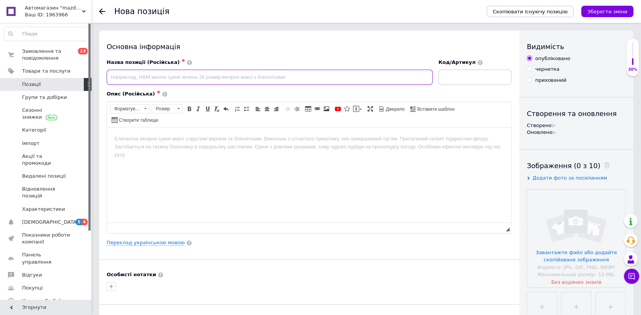
click at [177, 77] on input at bounding box center [270, 77] width 326 height 15
paste input "Усилитель аудио Mazda 3 14-18 BM Bose BHP566A20"
type input "Усилитель аудио Mazda 3 14-18 BM Bose BHP566A20"
click at [226, 150] on html at bounding box center [309, 138] width 404 height 23
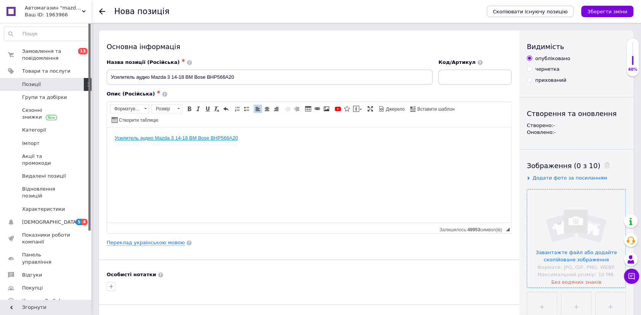
click at [564, 202] on input "file" at bounding box center [576, 239] width 98 height 98
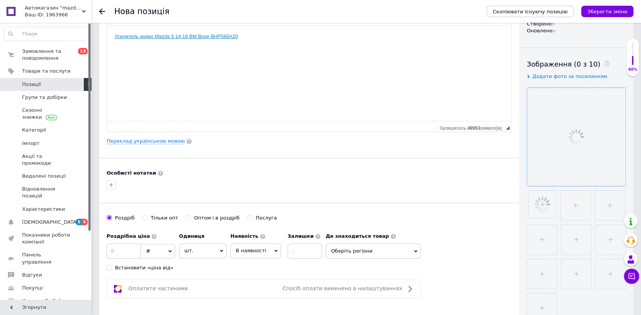
scroll to position [104, 0]
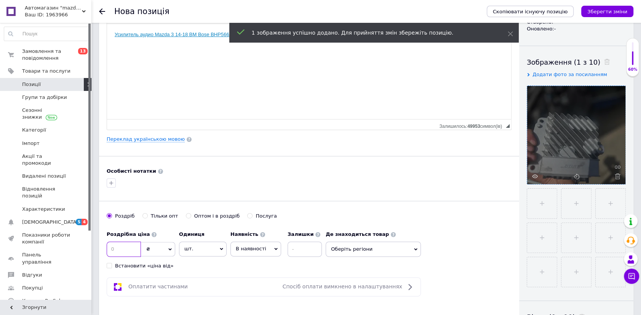
click at [121, 248] on input at bounding box center [124, 249] width 34 height 15
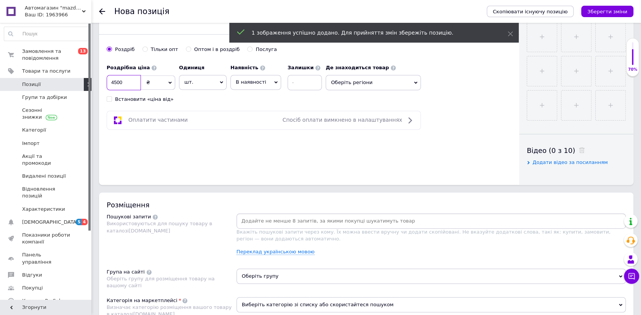
scroll to position [277, 0]
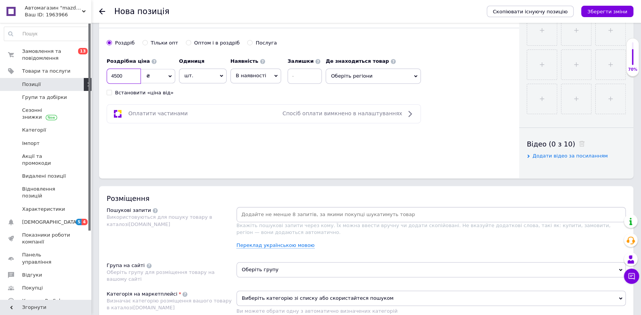
type input "4500"
click at [354, 78] on span "Оберіть регіони" at bounding box center [373, 76] width 95 height 15
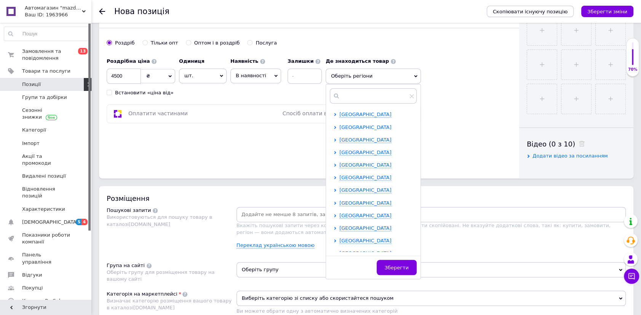
click at [351, 125] on span "[GEOGRAPHIC_DATA]" at bounding box center [365, 128] width 52 height 6
click at [356, 162] on span "Луцьк" at bounding box center [361, 165] width 16 height 6
checkbox input "true"
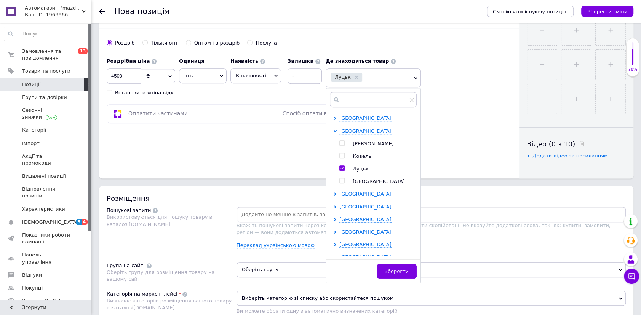
drag, startPoint x: 404, startPoint y: 273, endPoint x: 322, endPoint y: 238, distance: 88.9
click at [403, 272] on span "Зберегти" at bounding box center [397, 272] width 24 height 6
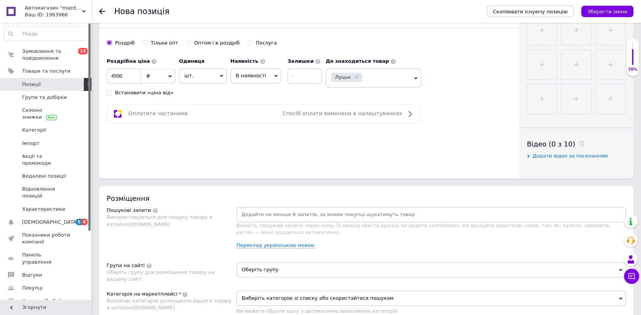
click at [285, 207] on div at bounding box center [431, 214] width 389 height 15
click at [284, 210] on input at bounding box center [431, 214] width 386 height 11
paste input "Усилитель аудио Mazda 3 14-18 BM Bose BHP566A20"
type input "Усилитель аудио Mazda 3 14-18 BM Bose BHP566A20"
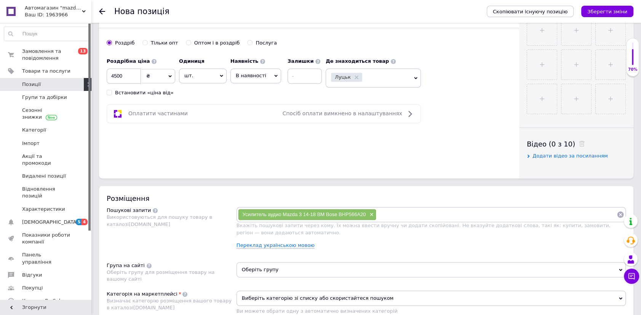
paste input "Усилитель аудио Mazda 3 14-18 BM Bose BHP566A20"
drag, startPoint x: 470, startPoint y: 211, endPoint x: 352, endPoint y: 216, distance: 118.9
click at [352, 216] on div "Усилитель аудио Mazda 3 14-18 BM Bose BHP566A20 × Усилитель аудио Mazda 3 14-18…" at bounding box center [431, 214] width 386 height 11
click at [385, 217] on input "e BHP566A20" at bounding box center [496, 214] width 240 height 11
click at [382, 215] on input "e BHP566A20" at bounding box center [496, 214] width 240 height 11
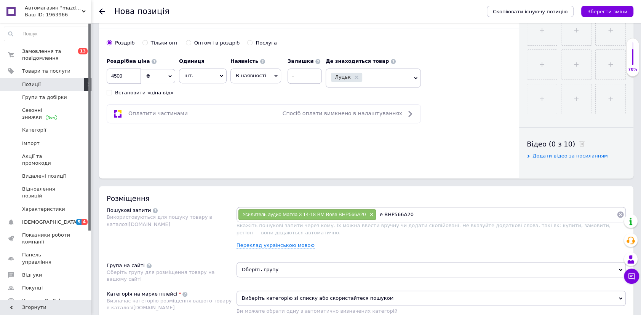
type input "BHP566A20"
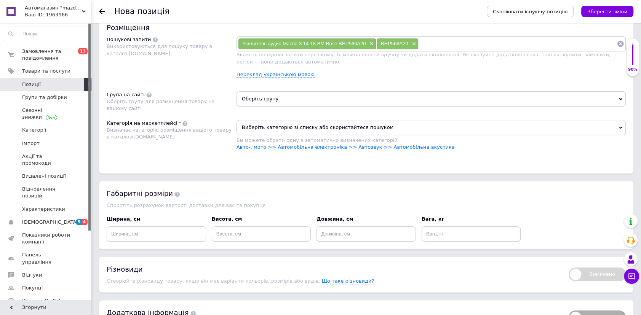
scroll to position [450, 0]
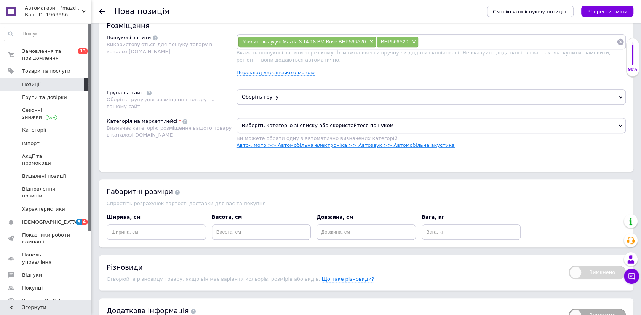
click at [316, 145] on link "Авто-, мото >> Автомобільна електроніка >> Автозвук >> Автомобільна акустика" at bounding box center [346, 145] width 218 height 6
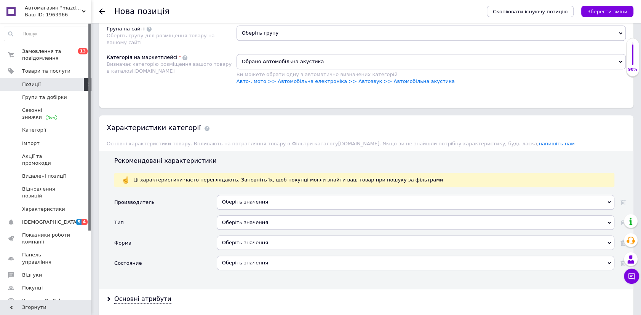
scroll to position [588, 0]
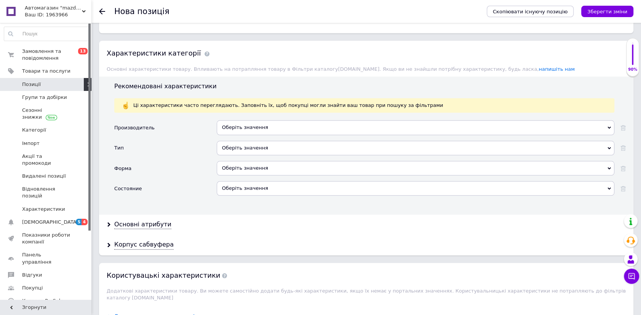
click at [240, 147] on div "Оберіть значення" at bounding box center [416, 148] width 398 height 14
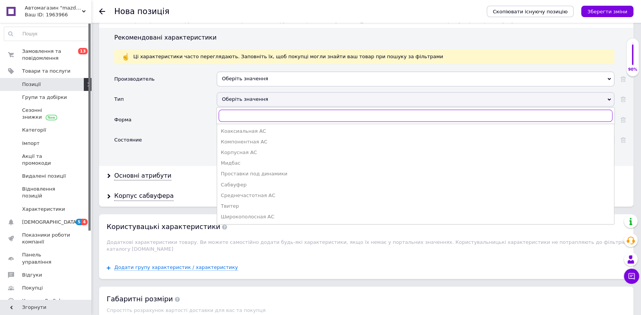
scroll to position [623, 0]
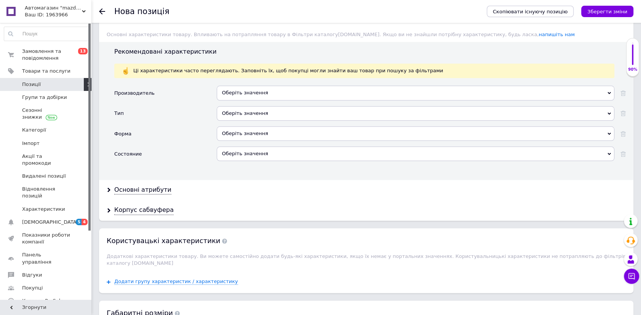
click at [194, 148] on div "Состояние" at bounding box center [165, 157] width 102 height 20
click at [237, 136] on div "Оберіть значення" at bounding box center [416, 133] width 398 height 14
click at [185, 160] on div "Состояние" at bounding box center [165, 157] width 102 height 20
click at [229, 151] on div "Оберіть значення" at bounding box center [416, 154] width 398 height 14
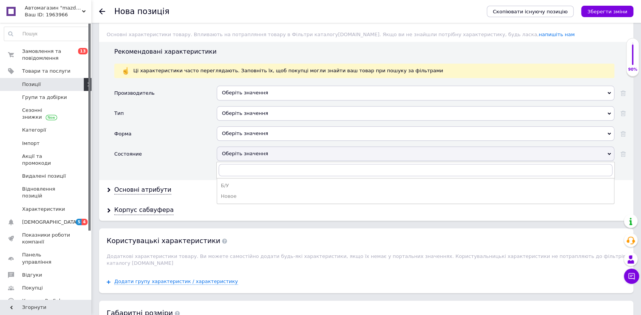
drag, startPoint x: 223, startPoint y: 184, endPoint x: 222, endPoint y: 152, distance: 32.0
click at [223, 182] on div "Б/У" at bounding box center [415, 185] width 389 height 7
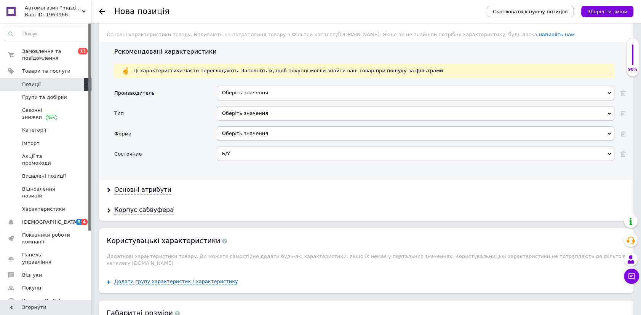
click at [238, 96] on div "Оберіть значення" at bounding box center [416, 93] width 398 height 14
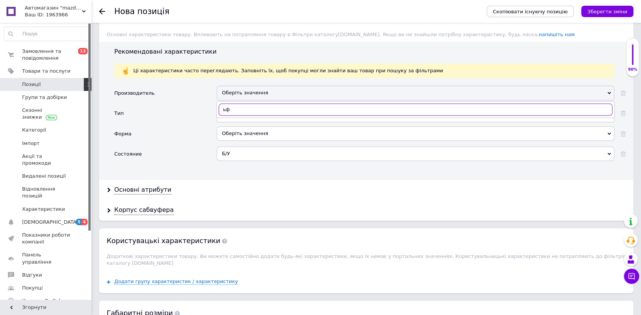
type input "ь"
type input "мазда"
click at [231, 122] on div "Mazda" at bounding box center [415, 125] width 389 height 7
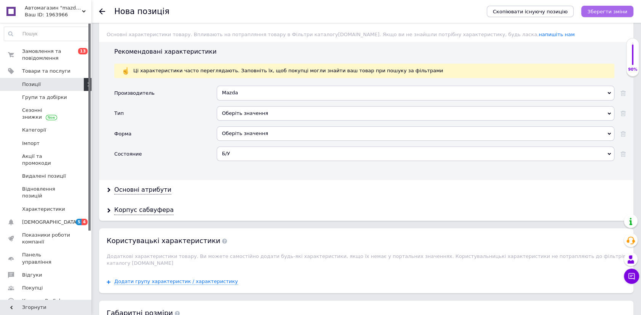
click at [590, 11] on button "Зберегти зміни" at bounding box center [607, 11] width 52 height 11
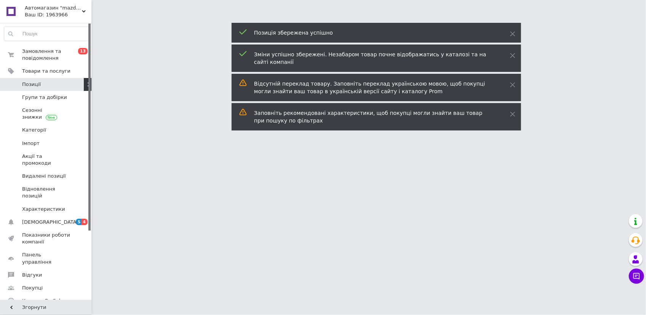
click at [38, 85] on span "Позиції" at bounding box center [31, 84] width 19 height 7
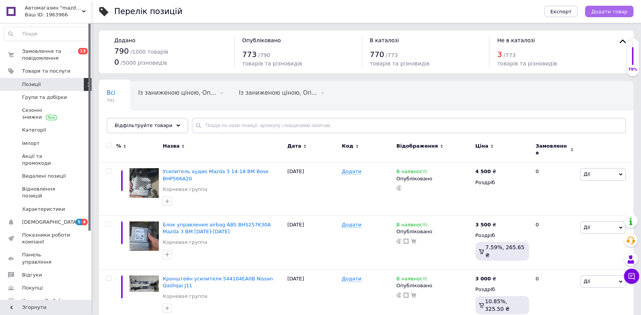
click at [613, 13] on span "Додати товар" at bounding box center [609, 12] width 36 height 6
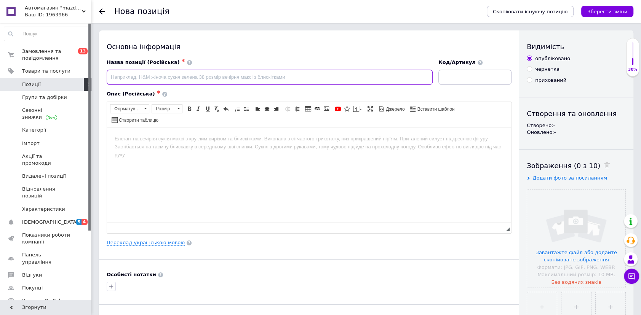
click at [197, 75] on input at bounding box center [270, 77] width 326 height 15
paste input "Диск диски тормозной NiSSAN qashqai j11 задние идеал 30тыс км 2019 г"
click at [211, 77] on input "Диск диски тормозной NiSSAN qashqai j11 задние идеал 30тыс км 2019 г пара" at bounding box center [270, 77] width 326 height 15
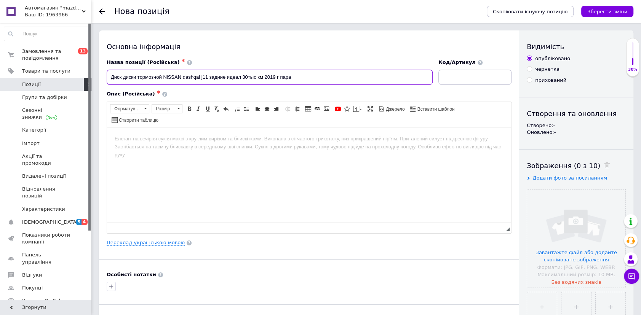
type input "Диск диски тормозной NiSSAN qashqai j11 задние идеал 30тыс км 2019 г пара"
click at [201, 139] on body "Редактор, 0B7C452C-B085-4032-8F2C-423190F5FDC4" at bounding box center [309, 139] width 389 height 8
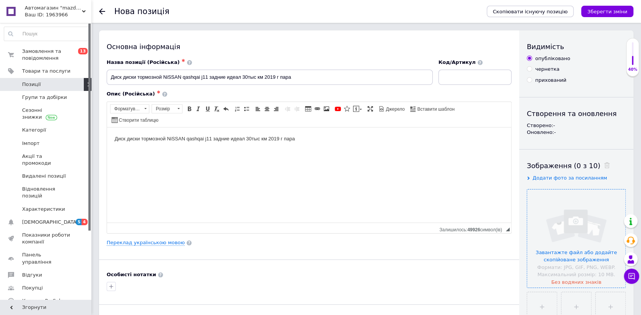
click at [575, 208] on input "file" at bounding box center [576, 239] width 98 height 98
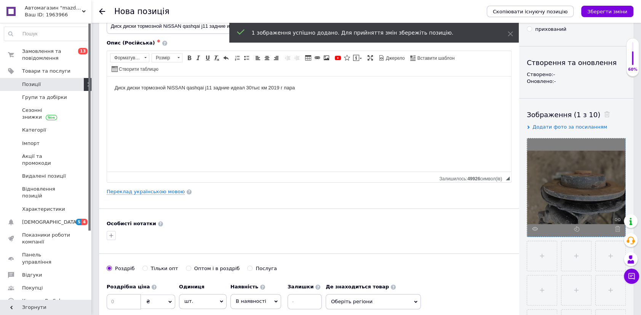
scroll to position [138, 0]
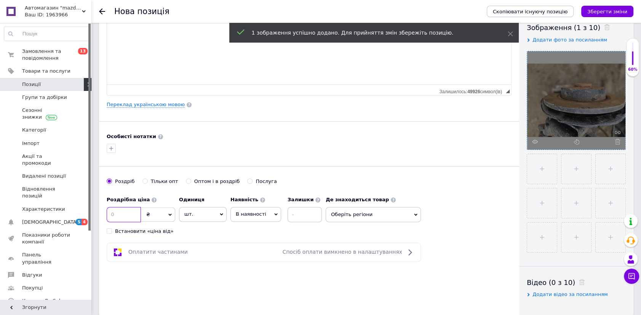
click at [122, 215] on input at bounding box center [124, 214] width 34 height 15
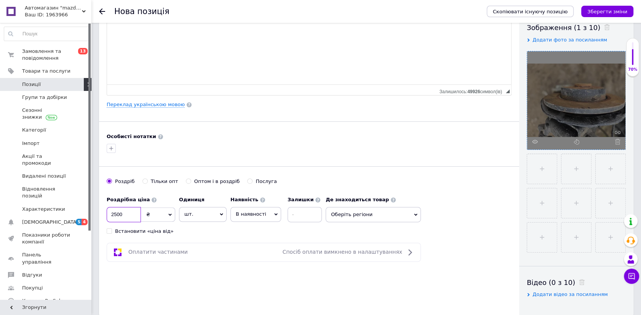
type input "2500"
click at [376, 208] on span "Оберіть регіони" at bounding box center [373, 214] width 95 height 15
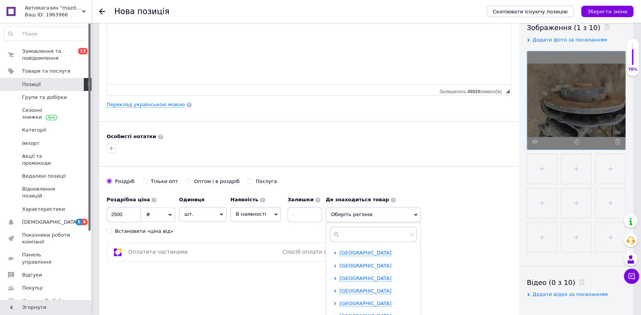
click at [363, 267] on span "[GEOGRAPHIC_DATA]" at bounding box center [365, 266] width 52 height 6
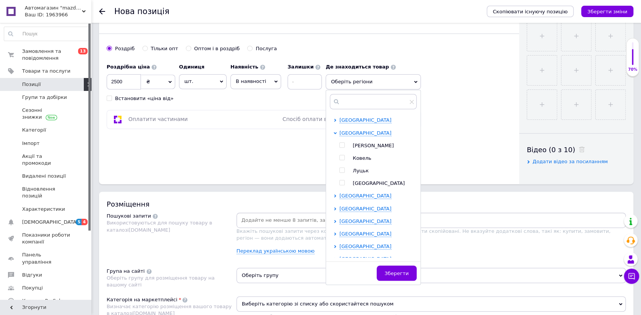
scroll to position [277, 0]
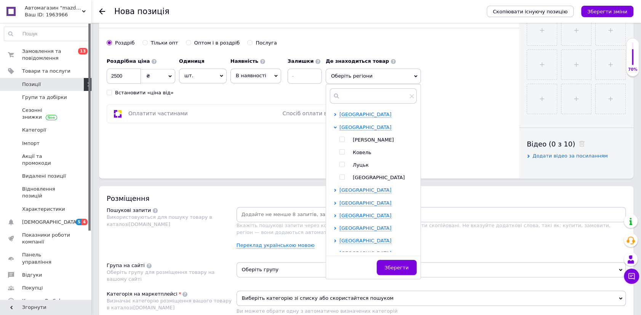
click at [355, 164] on span "Луцьк" at bounding box center [361, 165] width 16 height 6
checkbox input "true"
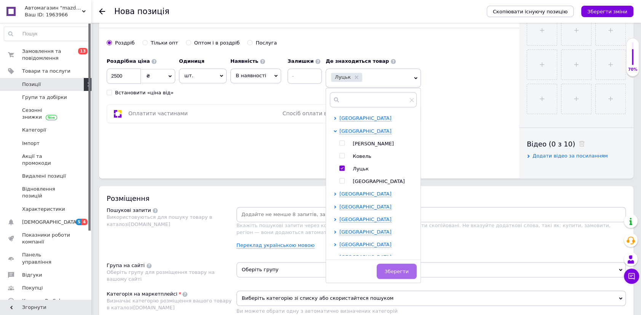
click at [398, 273] on span "Зберегти" at bounding box center [397, 272] width 24 height 6
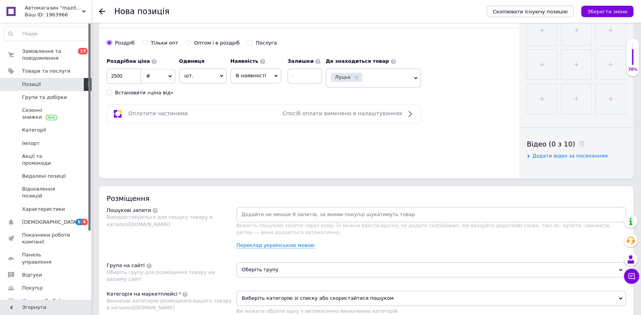
click at [294, 218] on input at bounding box center [431, 214] width 386 height 11
paste input "Диск диски тормозной NiSSAN qashqai j11 задние идеал 30тыс км 2019 г пара"
type input "Диск диски тормозной NiSSAN qashqai j11 задние идеал 30тыс км 2019 г пара"
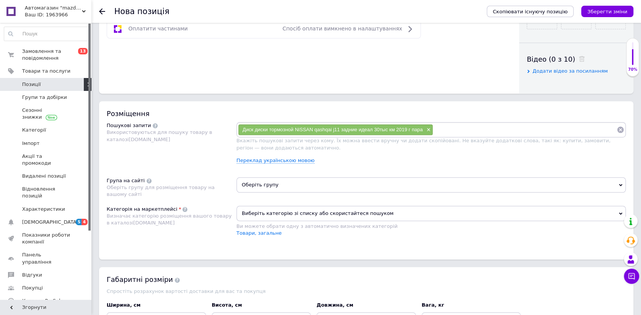
scroll to position [450, 0]
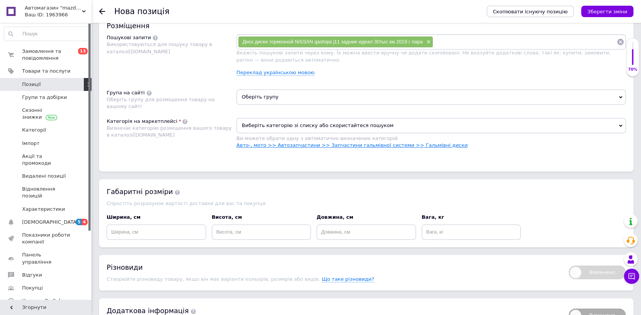
click at [317, 147] on link "Авто-, мото >> Автозапчастини >> Запчастини гальмівної системи >> Гальмівні дис…" at bounding box center [352, 145] width 231 height 6
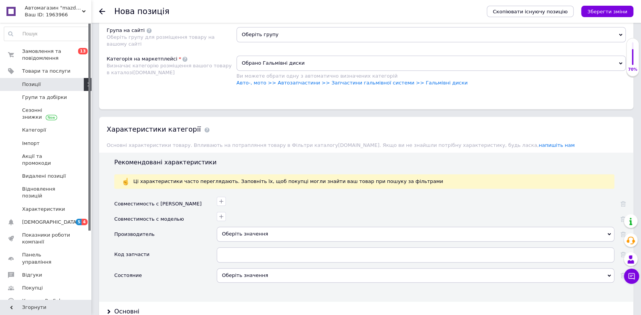
scroll to position [588, 0]
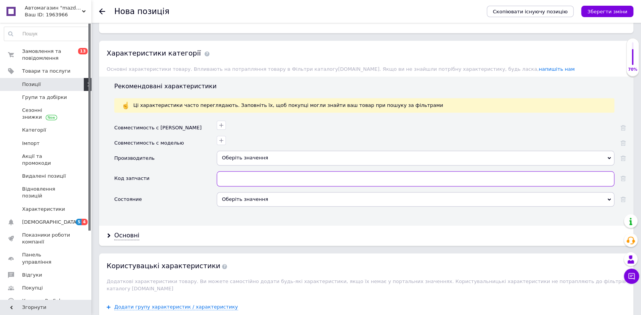
click at [240, 174] on input "text" at bounding box center [416, 178] width 398 height 15
click at [238, 156] on div "Оберіть значення" at bounding box center [416, 158] width 398 height 14
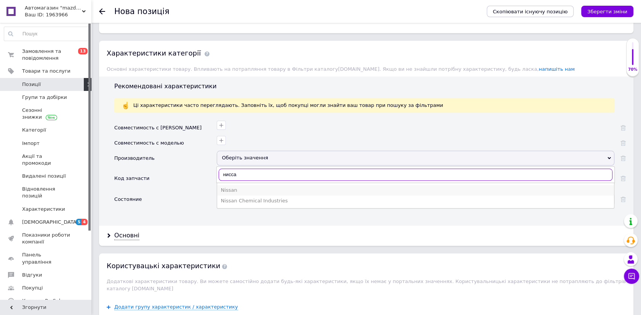
type input "нисса"
click at [234, 192] on div "Nissan" at bounding box center [415, 190] width 389 height 7
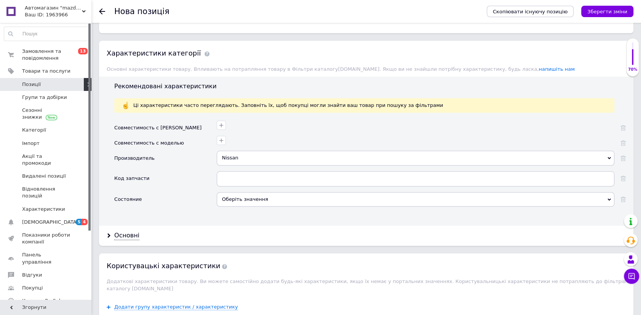
click at [234, 195] on div "Оберіть значення" at bounding box center [416, 199] width 398 height 14
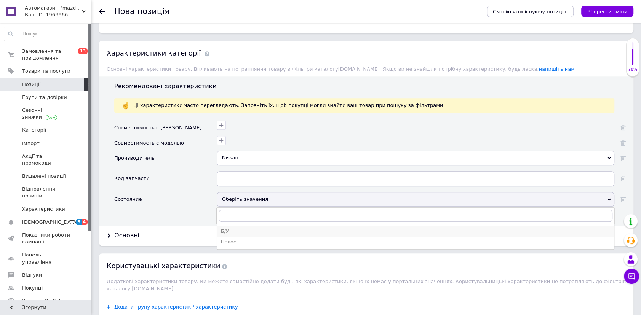
click at [228, 232] on div "Б/У" at bounding box center [415, 231] width 389 height 7
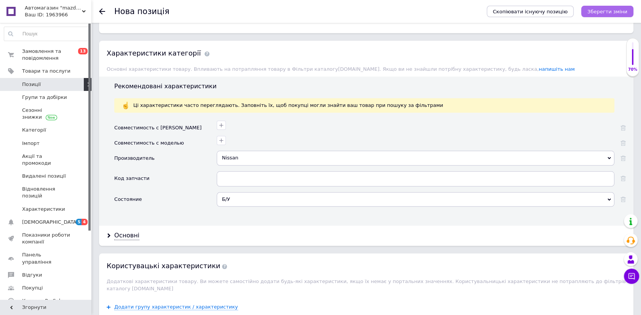
click at [612, 13] on icon "Зберегти зміни" at bounding box center [607, 12] width 40 height 6
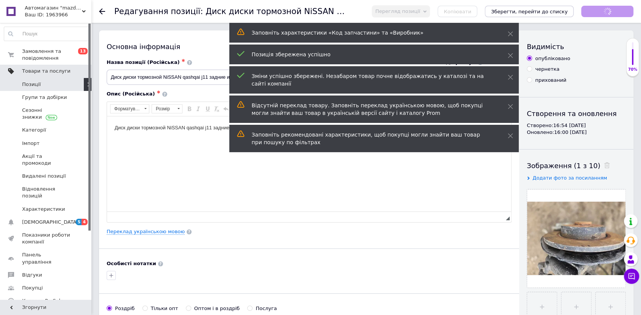
click at [69, 72] on span "Товари та послуги" at bounding box center [56, 71] width 69 height 7
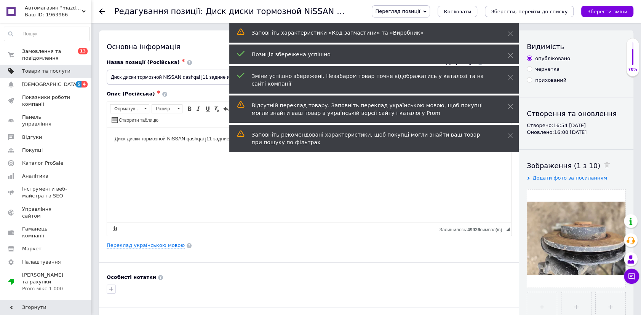
click at [38, 76] on link "Товари та послуги" at bounding box center [46, 71] width 93 height 13
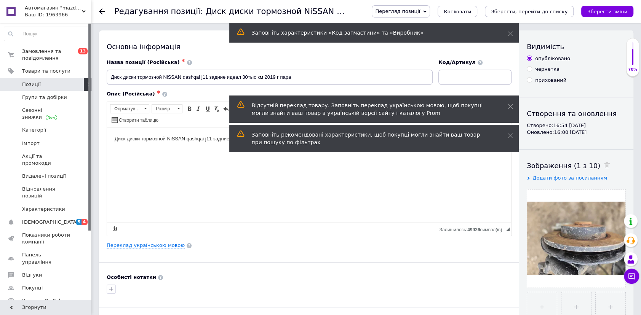
click at [32, 84] on span "Позиції" at bounding box center [31, 84] width 19 height 7
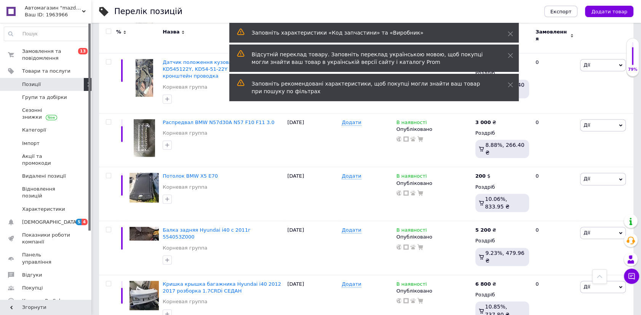
scroll to position [831, 0]
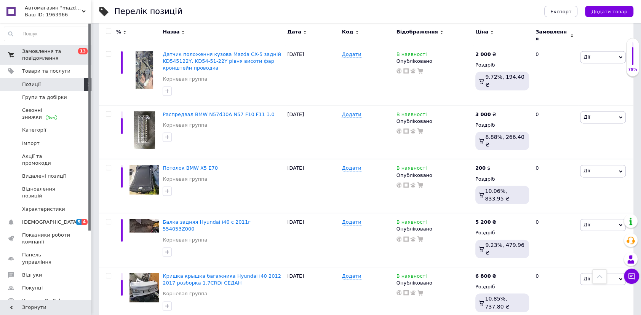
click at [31, 56] on span "Замовлення та повідомлення" at bounding box center [46, 55] width 48 height 14
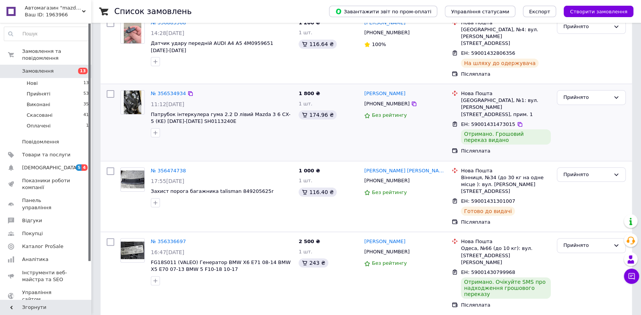
scroll to position [72, 0]
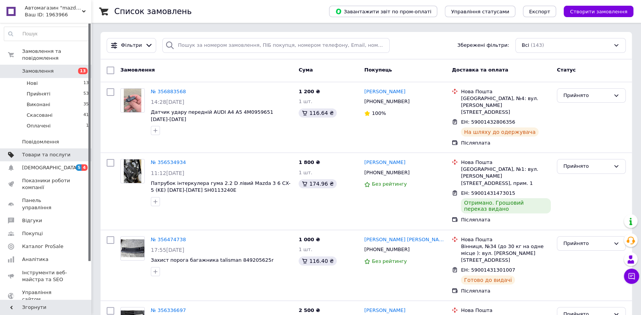
click at [61, 149] on link "Товари та послуги" at bounding box center [46, 155] width 93 height 13
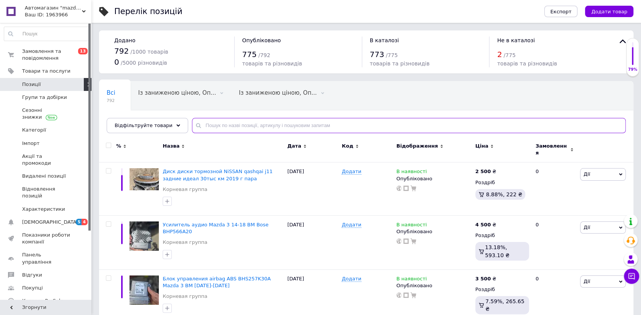
click at [209, 126] on input "text" at bounding box center [409, 125] width 434 height 15
paste input "mazda 3 bm 13-18 седан задний фонарь правый европа! [DOMAIN_NAME] [URL][DOMAIN_…"
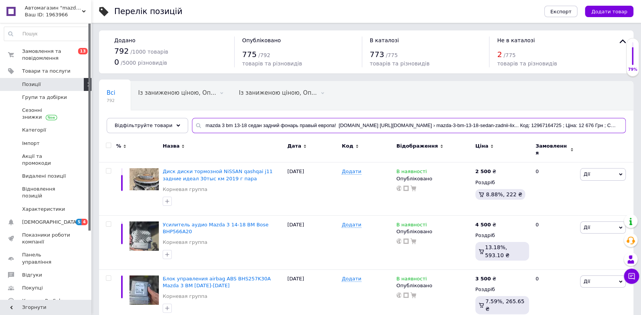
scroll to position [0, 141]
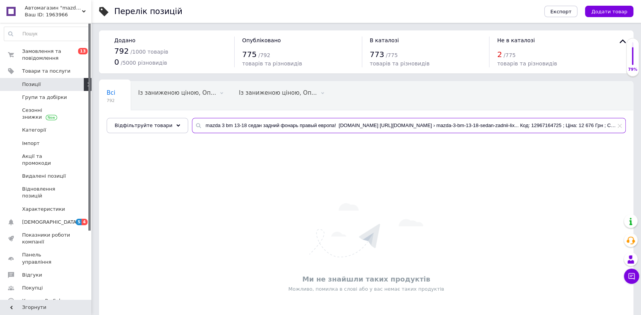
drag, startPoint x: 586, startPoint y: 125, endPoint x: 309, endPoint y: 123, distance: 277.3
click at [309, 123] on input "mazda 3 bm 13-18 седан задний фонарь правый европа! [DOMAIN_NAME] [URL][DOMAIN_…" at bounding box center [409, 125] width 434 height 15
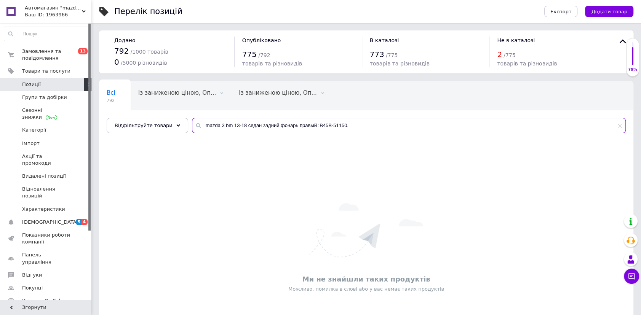
click at [311, 127] on input "mazda 3 bm 13-18 седан задний фонарь правый :B45B-51150." at bounding box center [409, 125] width 434 height 15
click at [339, 123] on input "mazda 3 bm 13-18 седан задний фонарь правый B45B-51150." at bounding box center [409, 125] width 434 height 15
click at [339, 123] on input "mazda 3 bm 13-18 седан задний фонарь правый B45B-51150" at bounding box center [409, 125] width 434 height 15
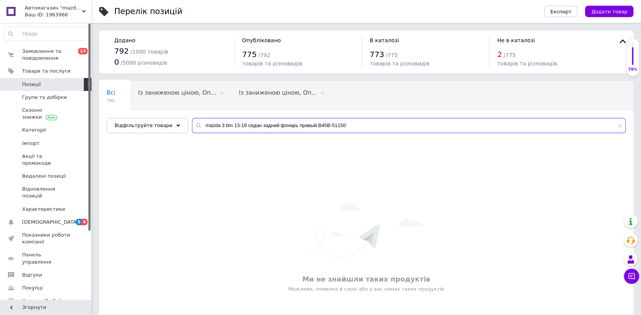
click at [278, 126] on input "mazda 3 bm 13-18 седан задний фонарь правый B45B-51150" at bounding box center [409, 125] width 434 height 15
click at [278, 125] on input "mazda 3 bm 13-18 седан задний фонарь правый B45B-51150" at bounding box center [409, 125] width 434 height 15
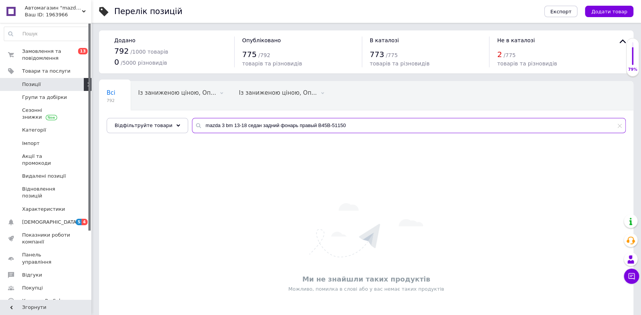
click at [278, 125] on input "mazda 3 bm 13-18 седан задний фонарь правый B45B-51150" at bounding box center [409, 125] width 434 height 15
type input "mazda 3 bm 13-18 седан задний фонарь правый B45B-51150"
click at [436, 78] on div "Перелік позицій Експорт Додати товар Додано 792 / 1000 товарів 0 / 5000 різнови…" at bounding box center [366, 183] width 550 height 367
click at [262, 126] on input "mazda 3 bm 13-18 седан задний фонарь правый B45B-51150" at bounding box center [409, 125] width 434 height 15
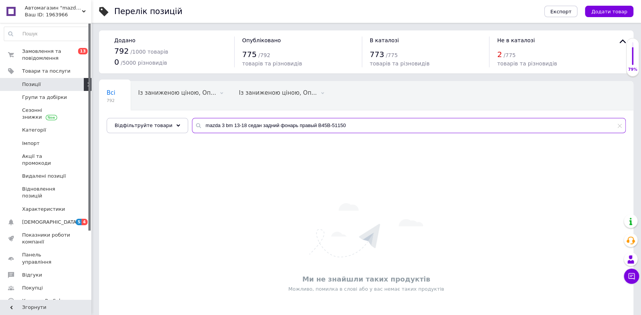
click at [262, 126] on input "mazda 3 bm 13-18 седан задний фонарь правый B45B-51150" at bounding box center [409, 125] width 434 height 15
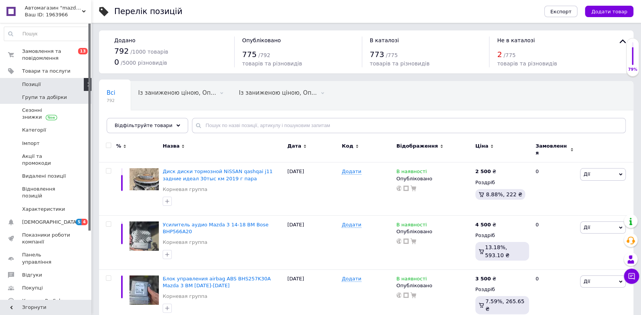
click at [48, 93] on link "Групи та добірки" at bounding box center [46, 97] width 93 height 13
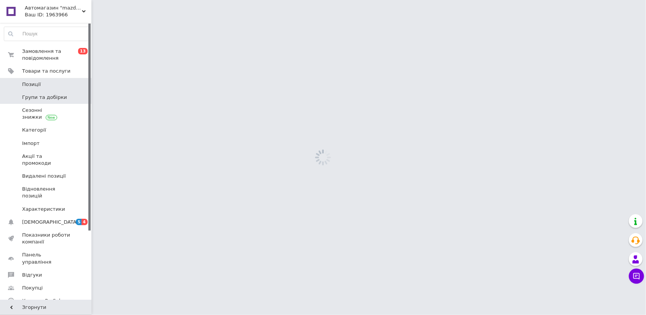
click at [47, 79] on link "Позиції" at bounding box center [46, 84] width 93 height 13
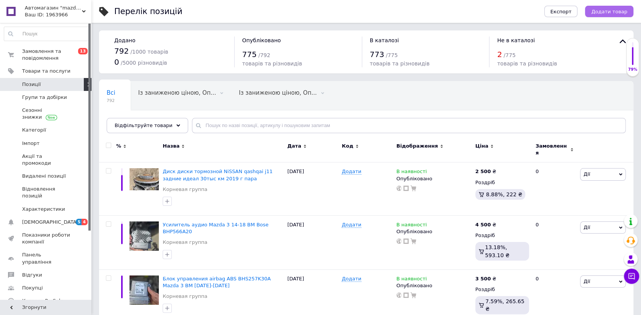
click at [602, 9] on span "Додати товар" at bounding box center [609, 12] width 36 height 6
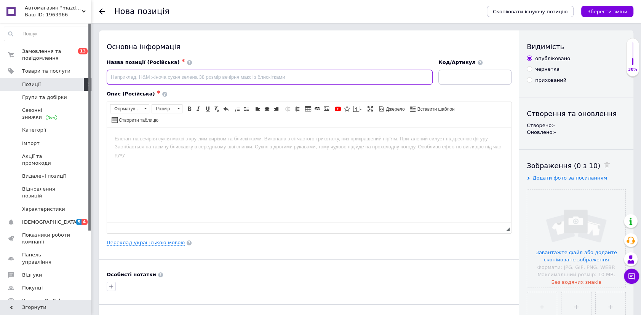
click at [185, 79] on input at bounding box center [270, 77] width 326 height 15
paste input "mazda 3 bm 13-18 седан задний фонарь правый B45B-51150"
type input "mazda 3 bm 13-18 седан задний фонарь правый B45B-51150"
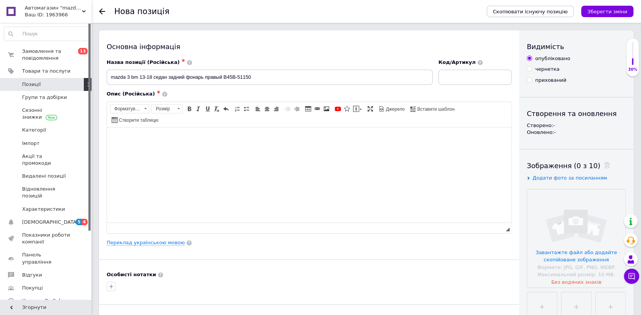
click at [204, 150] on html at bounding box center [309, 138] width 404 height 23
click at [545, 222] on input "file" at bounding box center [576, 239] width 98 height 98
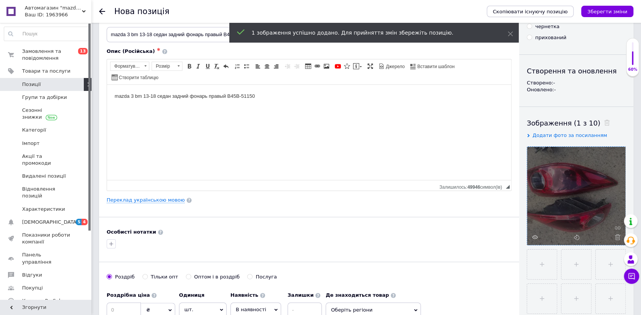
scroll to position [104, 0]
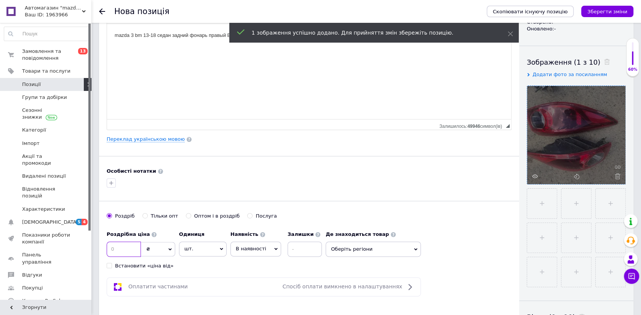
click at [129, 254] on input at bounding box center [124, 249] width 34 height 15
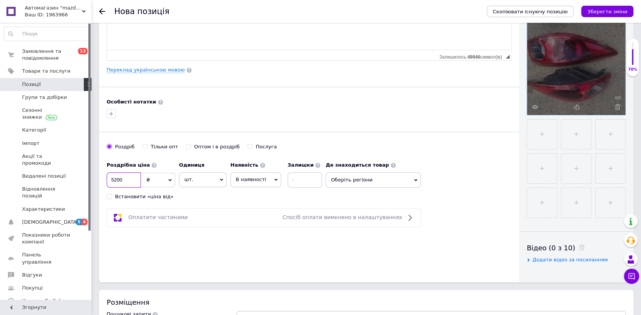
scroll to position [242, 0]
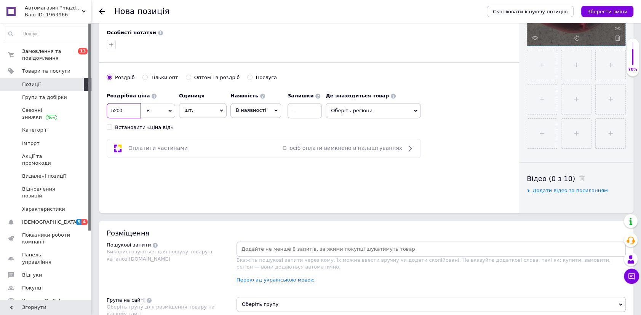
type input "5200"
click at [368, 110] on span "Оберіть регіони" at bounding box center [373, 110] width 95 height 15
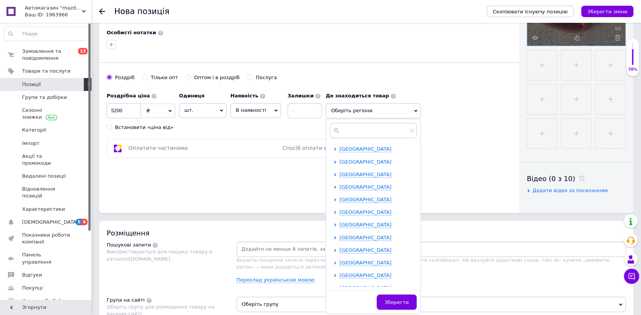
click at [360, 163] on span "[GEOGRAPHIC_DATA]" at bounding box center [365, 162] width 52 height 6
click at [363, 203] on ul "[PERSON_NAME] Луцьк [GEOGRAPHIC_DATA]" at bounding box center [377, 193] width 77 height 45
click at [363, 201] on span "Луцьк" at bounding box center [361, 200] width 16 height 6
checkbox input "true"
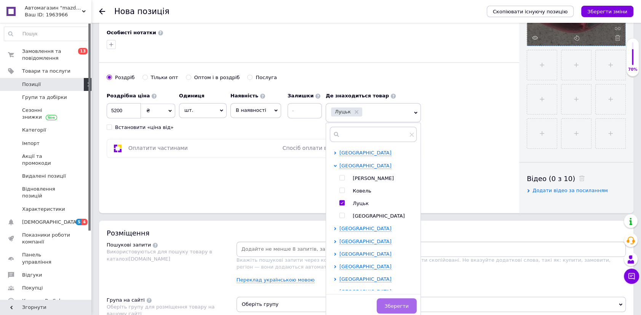
click at [398, 305] on span "Зберегти" at bounding box center [397, 307] width 24 height 6
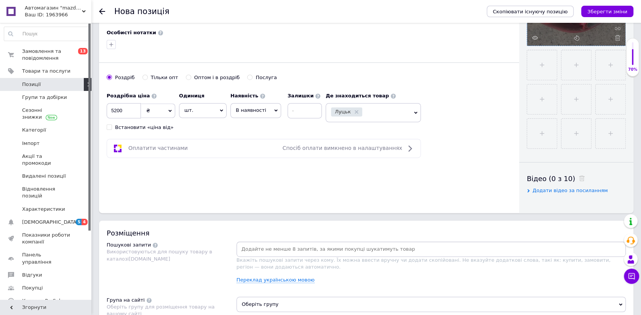
click at [251, 250] on input at bounding box center [431, 249] width 386 height 11
paste input "mazda 3 bm 13-18 седан задний фонарь правый B45B-51150"
type input "mazda 3 bm 13-18 седан задний фонарь правый B45B-51150"
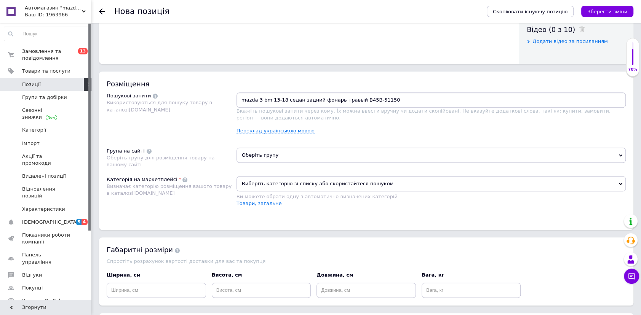
scroll to position [415, 0]
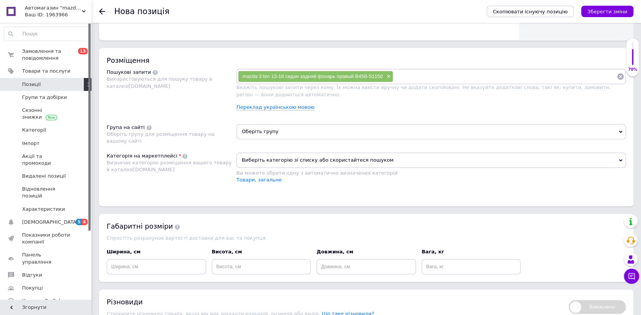
click at [408, 74] on input at bounding box center [505, 76] width 224 height 11
paste input "mazda 3 bm 13-18 седан задний фонарь правый B45B-51150"
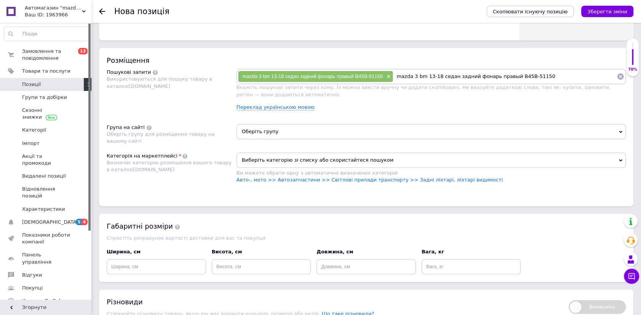
type input "B45B-51150"
drag, startPoint x: 507, startPoint y: 75, endPoint x: 297, endPoint y: 83, distance: 209.7
click at [297, 83] on div "mazda 3 bm 13-18 седан задний фонарь правый B45B-51150 × B45B-51150 × Вкажіть п…" at bounding box center [431, 93] width 389 height 48
click at [456, 77] on input at bounding box center [526, 76] width 181 height 11
paste input "mazda 3 bm 13-18 седан задний фонарь правый B45B-51150"
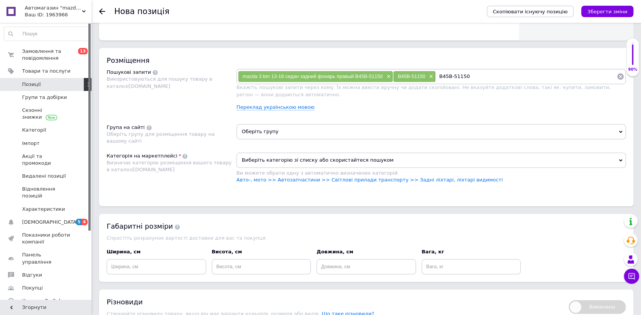
drag, startPoint x: 549, startPoint y: 74, endPoint x: 432, endPoint y: 80, distance: 117.1
click at [432, 80] on div "mazda 3 bm 13-18 седан задний фонарь правый B45B-51150 × B45B-51150 × B45B-51150" at bounding box center [431, 76] width 386 height 11
click at [451, 76] on input "B45B-51150" at bounding box center [526, 76] width 181 height 11
type input "B45B51150"
click at [401, 177] on link "Авто-, мото >> Автозапчастини >> Світлові прилади транспорту >> Задні ліхтарі, …" at bounding box center [370, 180] width 266 height 6
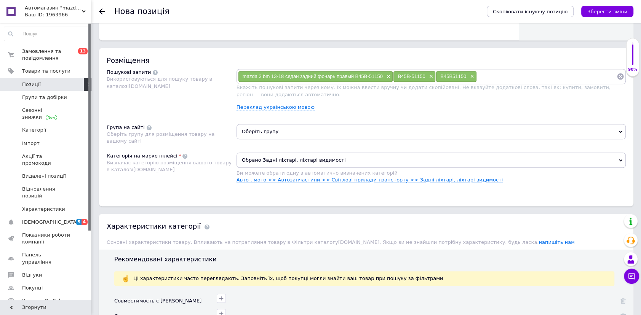
click at [400, 177] on link "Авто-, мото >> Автозапчастини >> Світлові прилади транспорту >> Задні ліхтарі, …" at bounding box center [370, 180] width 266 height 6
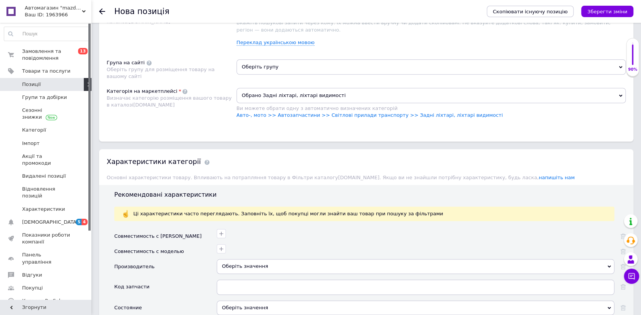
scroll to position [554, 0]
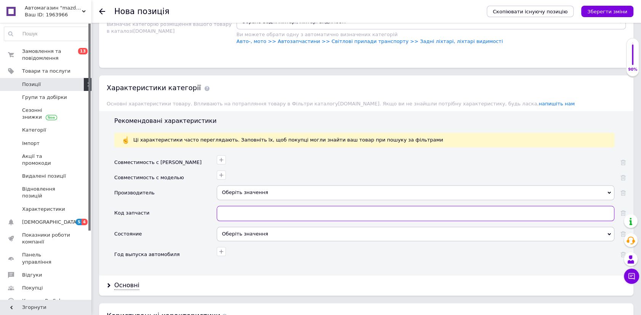
click at [240, 213] on input "text" at bounding box center [416, 213] width 398 height 15
paste input "mazda 3 bm 13-18 седан задний фонарь правый B45B-51150"
drag, startPoint x: 331, startPoint y: 210, endPoint x: 200, endPoint y: 210, distance: 131.8
click at [200, 212] on div "Код запчасти B45B-51150" at bounding box center [369, 216] width 511 height 21
type input "B45B-51150"
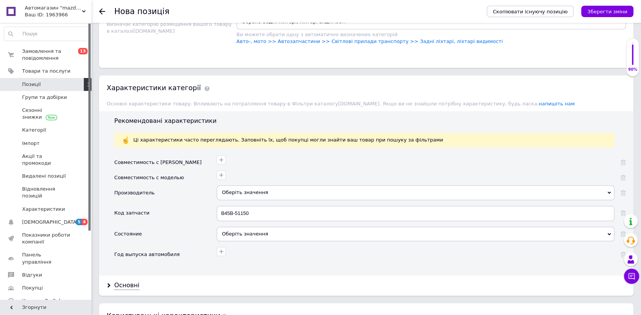
click at [280, 194] on div "Оберіть значення" at bounding box center [416, 192] width 398 height 14
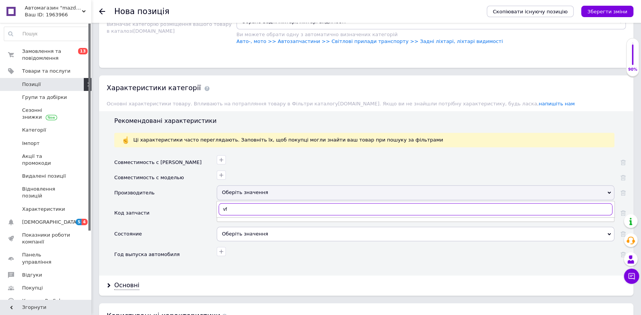
type input "v"
type input "mazda"
click at [238, 222] on div "Mazda" at bounding box center [415, 225] width 389 height 7
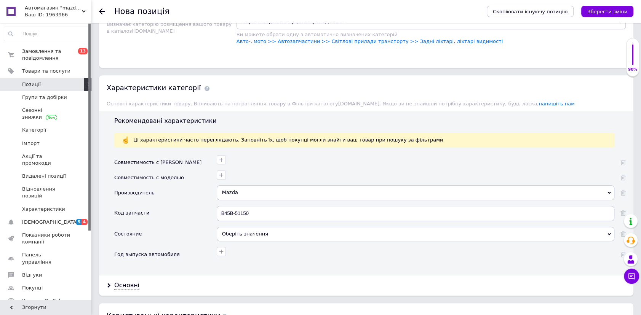
click at [230, 233] on div "Оберіть значення" at bounding box center [416, 234] width 398 height 14
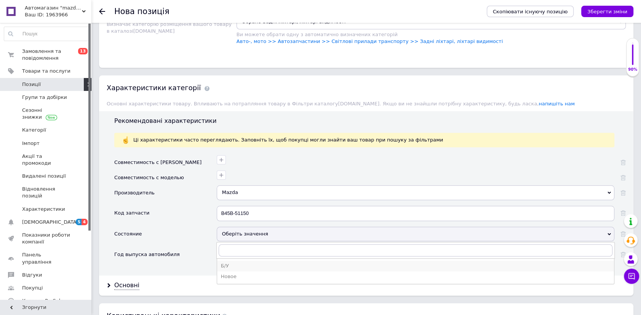
click at [226, 267] on div "Б/У" at bounding box center [415, 266] width 389 height 7
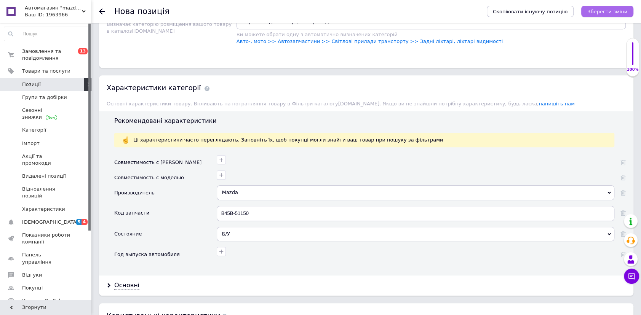
click at [595, 13] on icon "Зберегти зміни" at bounding box center [607, 12] width 40 height 6
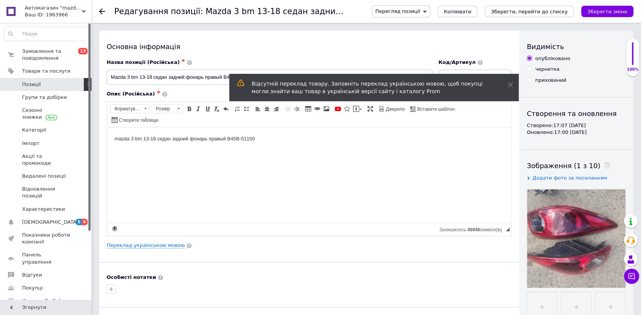
click at [53, 83] on span "Позиції" at bounding box center [46, 84] width 48 height 7
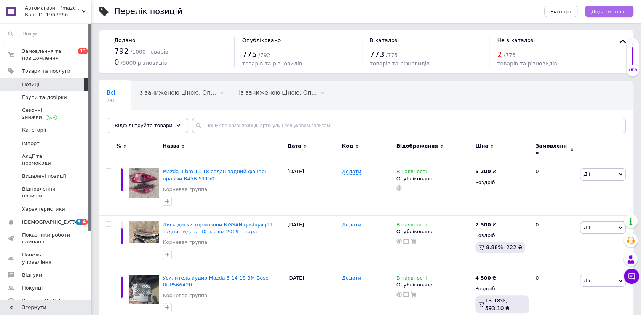
click at [609, 11] on span "Додати товар" at bounding box center [609, 12] width 36 height 6
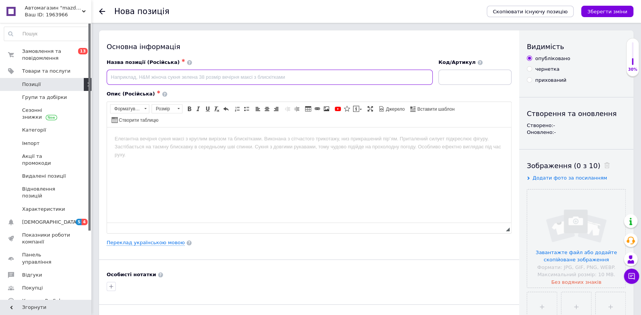
click at [209, 76] on input at bounding box center [270, 77] width 326 height 15
paste input "Фонарь задний наружный левый для Mazda 3 BM [DATE]-[DATE]"
click at [260, 70] on input "Фонарь задний наружный левый для Mazda 3 BM [DATE]-[DATE]" at bounding box center [270, 77] width 326 height 15
paste input "B45B51160"
click at [271, 76] on input "Фонарь задний наружный левый для Mazda 3 BM [DATE]-[DATE] B45B51160" at bounding box center [270, 77] width 326 height 15
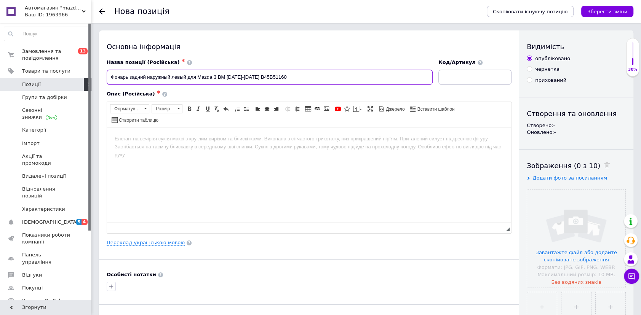
click at [271, 76] on input "Фонарь задний наружный левый для Mazda 3 BM [DATE]-[DATE] B45B51160" at bounding box center [270, 77] width 326 height 15
type input "Фонарь задний наружный левый для Mazda 3 BM [DATE]-[DATE] B45B51160"
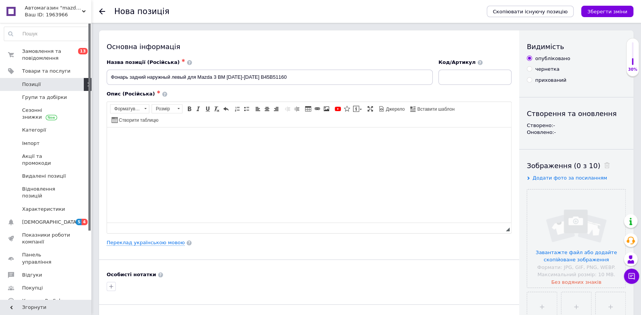
click at [262, 150] on html at bounding box center [309, 138] width 404 height 23
click at [550, 210] on input "file" at bounding box center [576, 239] width 98 height 98
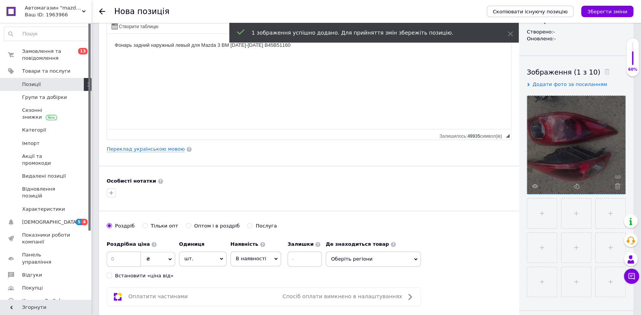
scroll to position [104, 0]
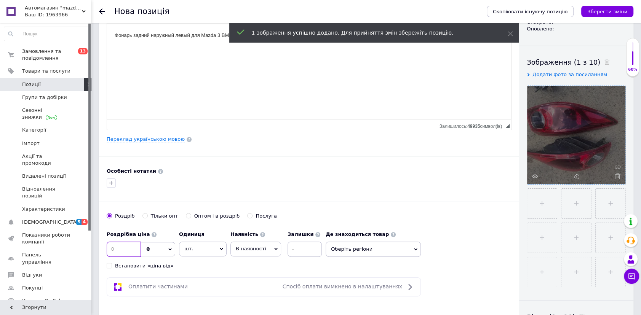
click at [127, 245] on input at bounding box center [124, 249] width 34 height 15
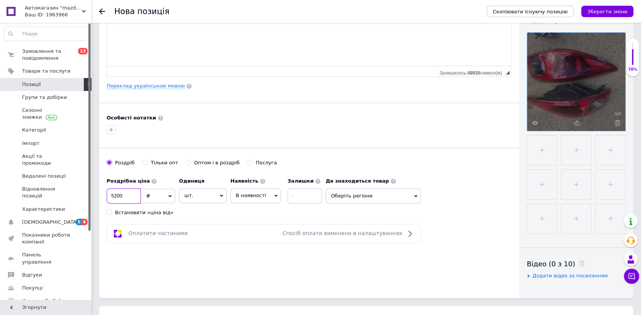
scroll to position [242, 0]
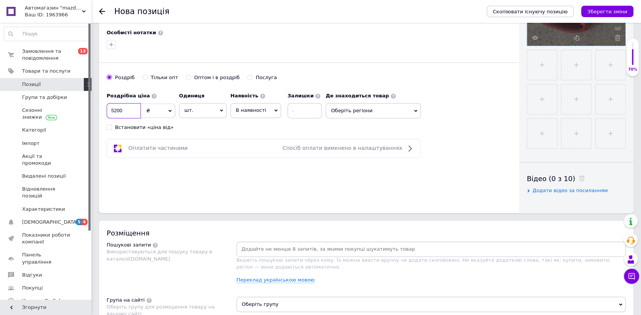
type input "5200"
click at [339, 110] on span "Оберіть регіони" at bounding box center [373, 110] width 95 height 15
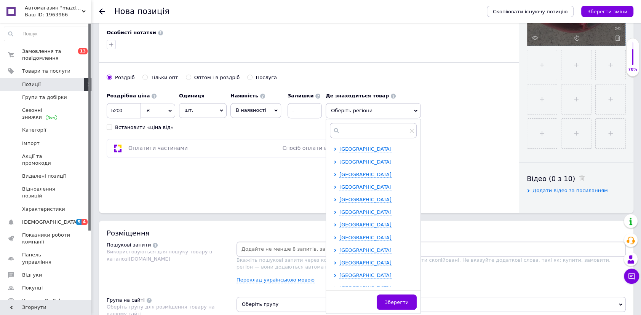
click at [354, 159] on span "[GEOGRAPHIC_DATA]" at bounding box center [365, 162] width 52 height 6
click at [360, 198] on span "Луцьк" at bounding box center [361, 200] width 16 height 6
checkbox input "true"
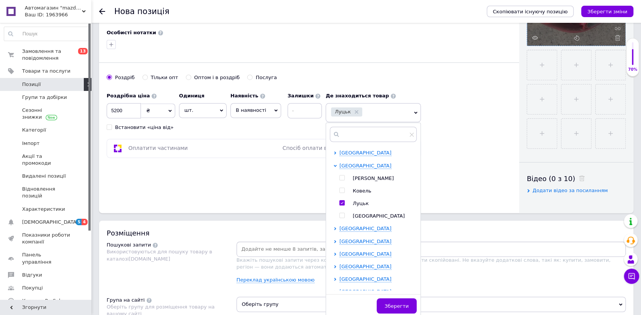
click at [393, 304] on span "Зберегти" at bounding box center [397, 307] width 24 height 6
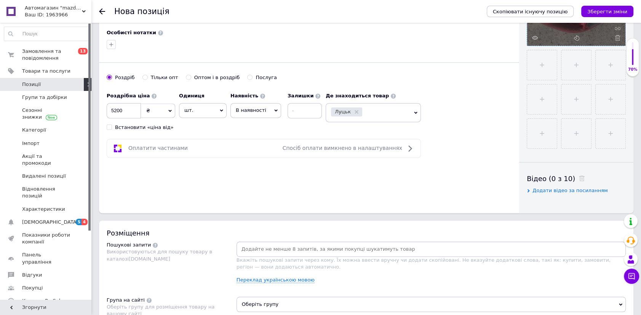
click at [290, 248] on input at bounding box center [431, 249] width 386 height 11
paste input "Фонарь задний наружный левый для Mazda 3 BM [DATE]-[DATE] B45B51160"
type input "Фонарь задний наружный левый для Mazda 3 BM [DATE]-[DATE] B45B51160"
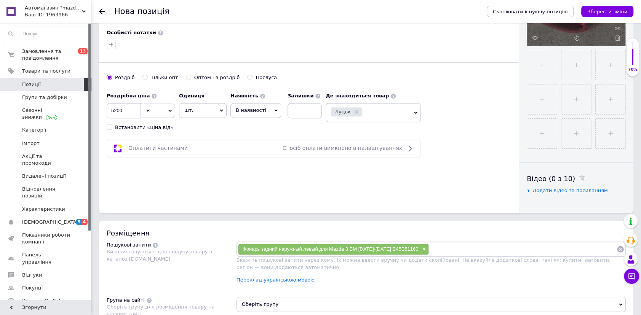
click at [446, 246] on input at bounding box center [523, 249] width 188 height 11
paste input "Фонарь задний наружный левый для Mazda 3 BM [DATE]-[DATE] B45B51160"
type input "B45B51160"
drag, startPoint x: 554, startPoint y: 248, endPoint x: 396, endPoint y: 246, distance: 158.1
click at [396, 246] on div "Фонарь задний наружный левый для Mazda 3 BM [DATE]-[DATE] B45B51160 × B45B51160" at bounding box center [431, 249] width 386 height 11
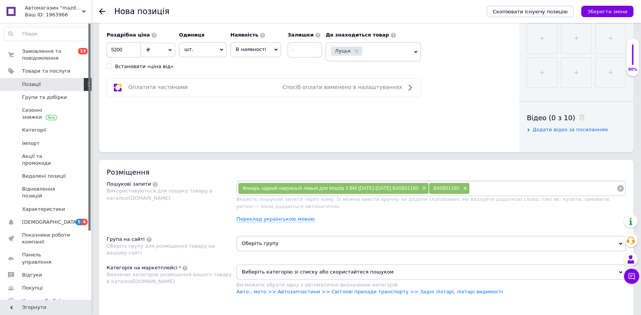
scroll to position [415, 0]
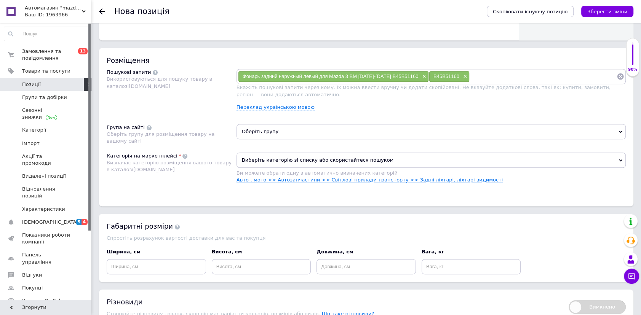
click at [357, 179] on link "Авто-, мото >> Автозапчастини >> Світлові прилади транспорту >> Задні ліхтарі, …" at bounding box center [370, 180] width 266 height 6
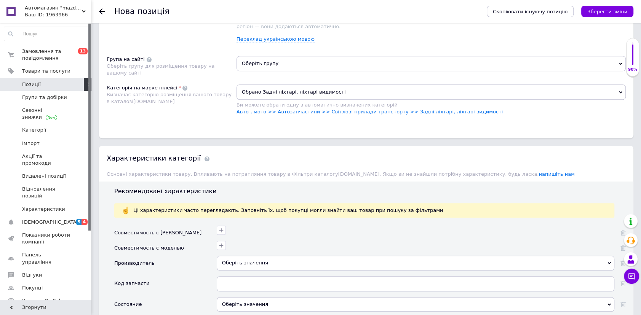
scroll to position [588, 0]
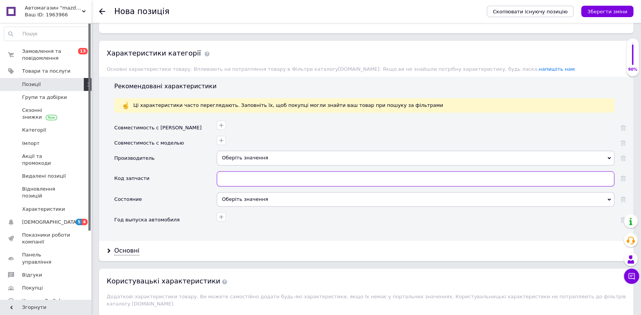
click at [234, 175] on input "text" at bounding box center [416, 178] width 398 height 15
paste input "Фонарь задний наружный левый для Mazda 3 BM [DATE]-[DATE] B45B51160"
drag, startPoint x: 362, startPoint y: 177, endPoint x: 172, endPoint y: 176, distance: 190.1
click at [172, 176] on div "Код запчасти B45B51160" at bounding box center [369, 181] width 511 height 21
type input "B45B51160"
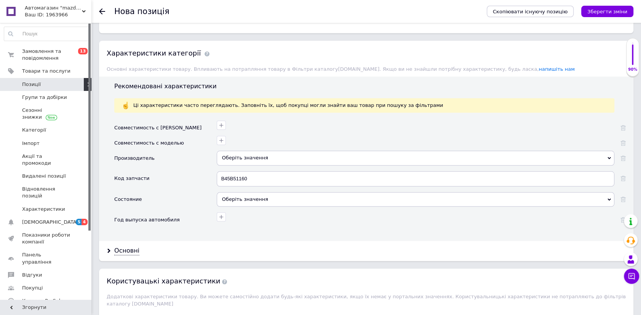
click at [251, 148] on div at bounding box center [416, 143] width 398 height 15
click at [252, 160] on div "Оберіть значення" at bounding box center [416, 158] width 398 height 14
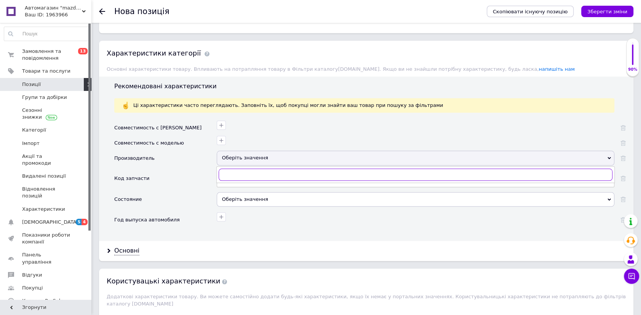
type input "v"
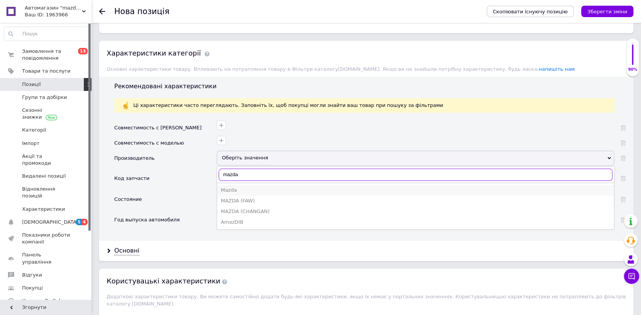
type input "mazda"
click at [246, 190] on div "Mazda" at bounding box center [415, 190] width 389 height 7
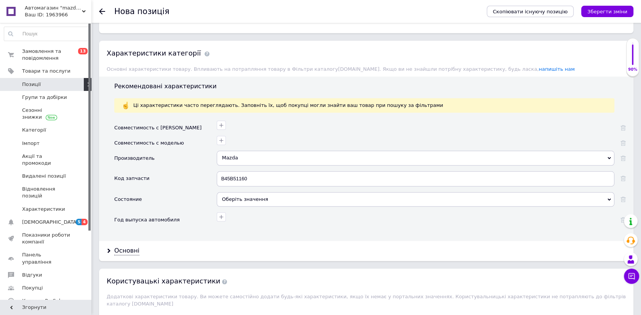
click at [230, 201] on div "Оберіть значення" at bounding box center [416, 199] width 398 height 14
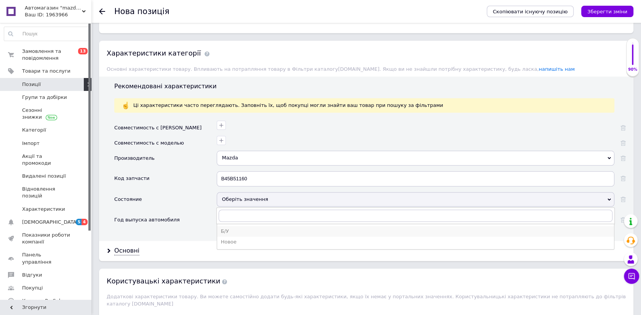
click at [227, 229] on div "Б/У" at bounding box center [415, 231] width 389 height 7
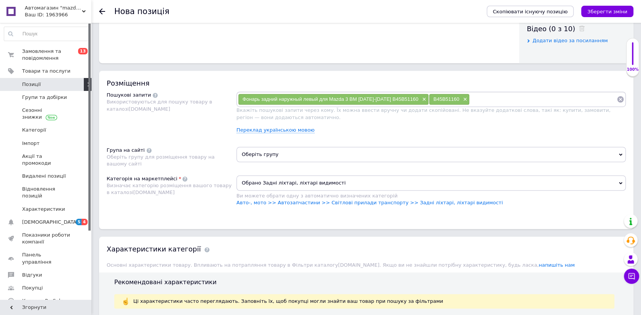
scroll to position [380, 0]
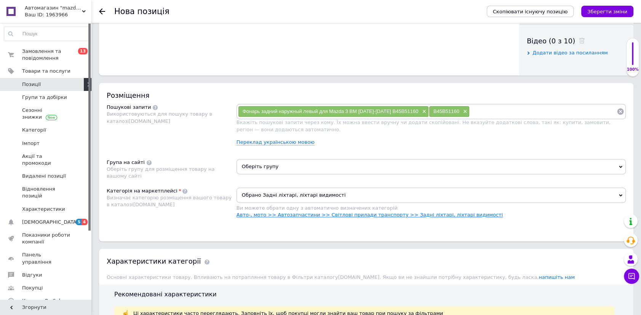
click at [408, 215] on link "Авто-, мото >> Автозапчастини >> Світлові прилади транспорту >> Задні ліхтарі, …" at bounding box center [370, 215] width 266 height 6
click at [599, 7] on button "Зберегти зміни" at bounding box center [607, 11] width 52 height 11
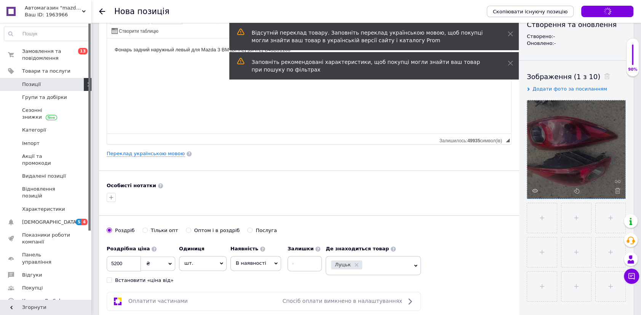
scroll to position [0, 0]
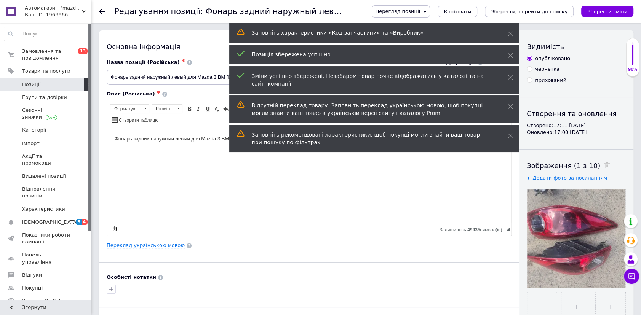
click at [58, 87] on link "Позиції" at bounding box center [46, 84] width 93 height 13
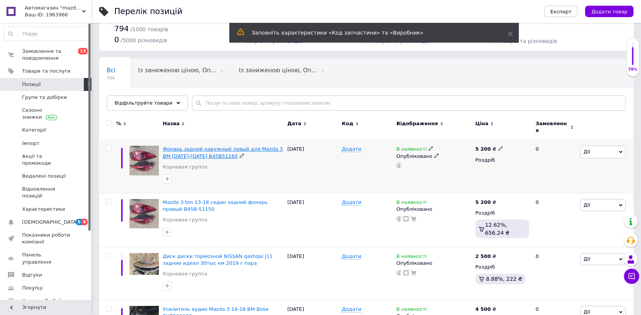
scroll to position [34, 0]
